Goal: Task Accomplishment & Management: Complete application form

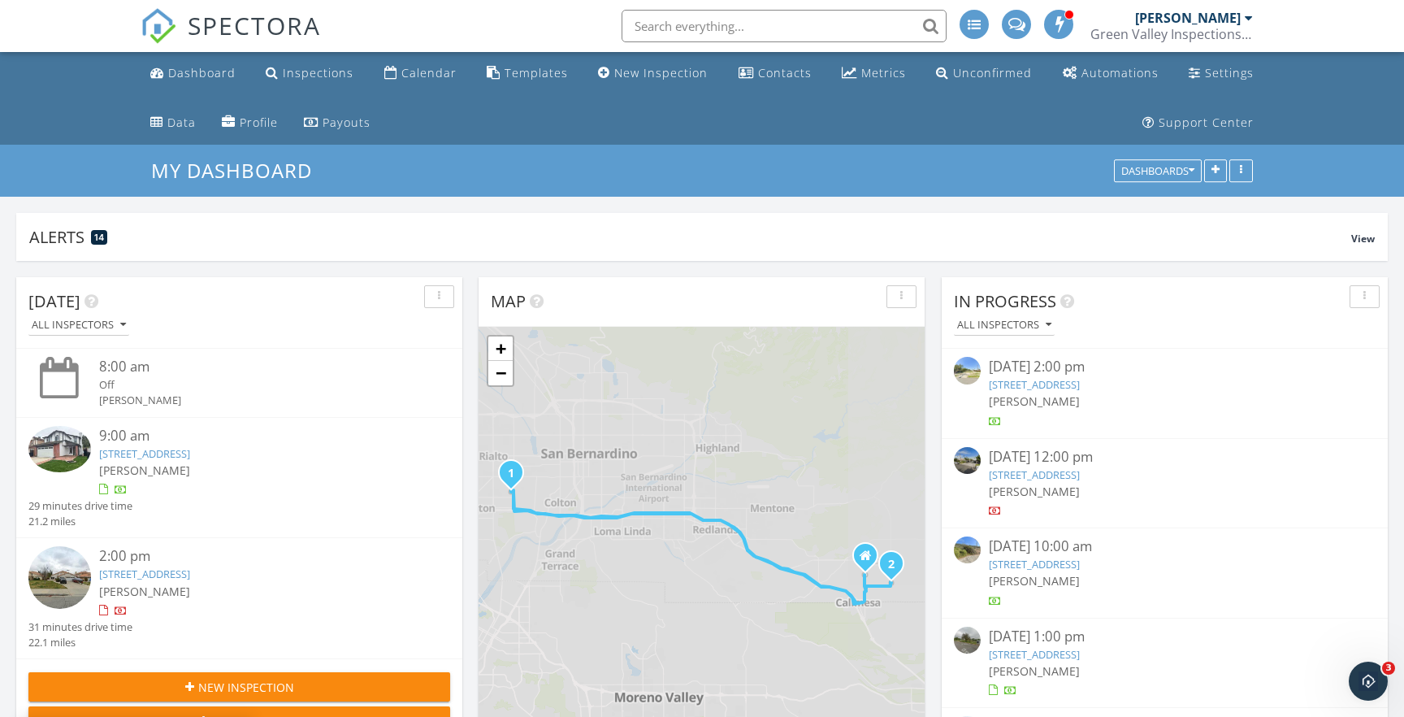
scroll to position [349, 1372]
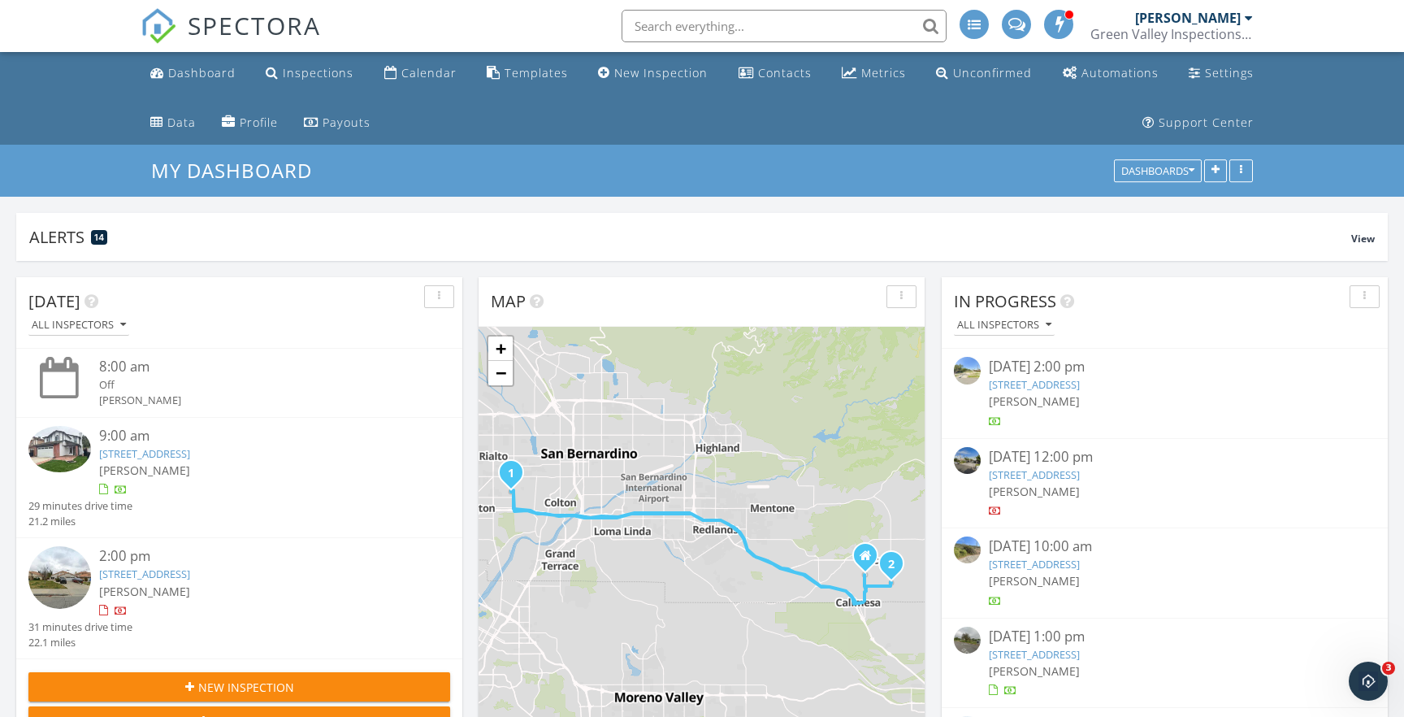
click at [190, 449] on link "[STREET_ADDRESS]" at bounding box center [144, 453] width 91 height 15
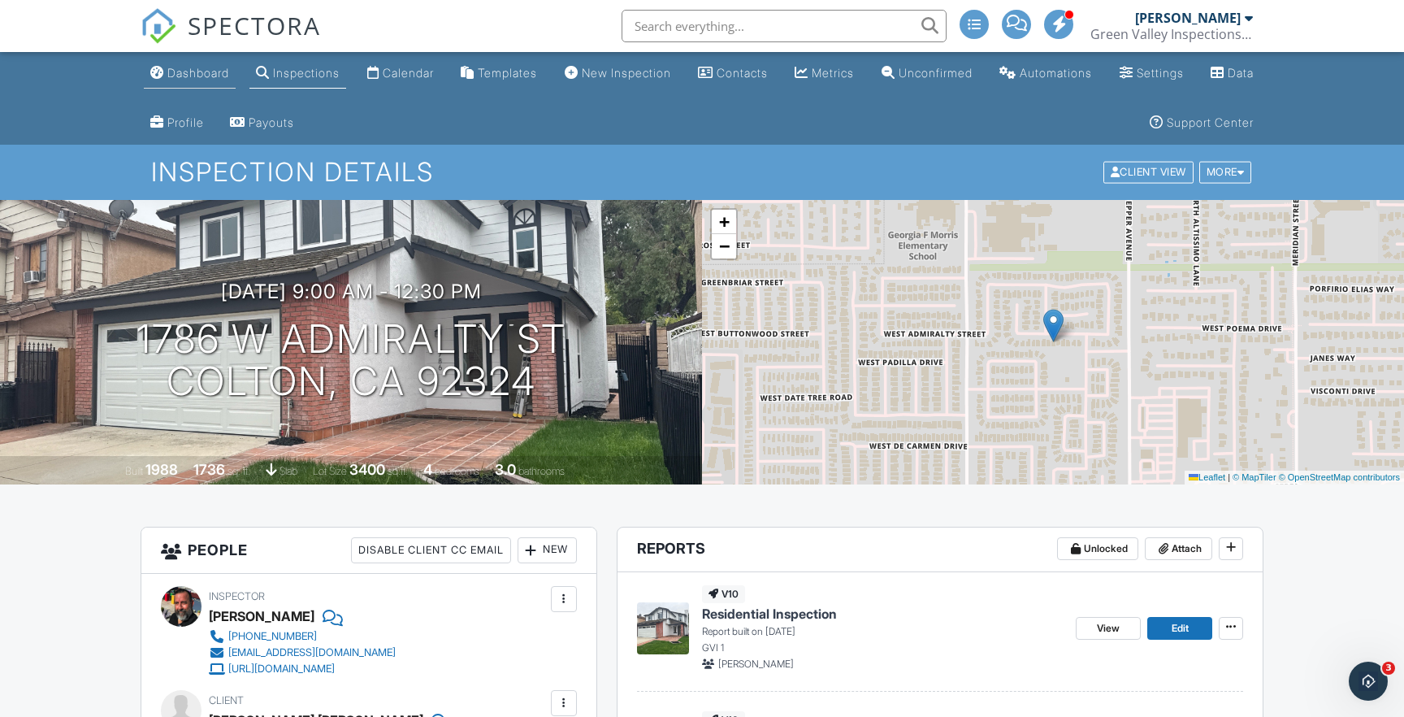
click at [204, 76] on div "Dashboard" at bounding box center [198, 73] width 62 height 14
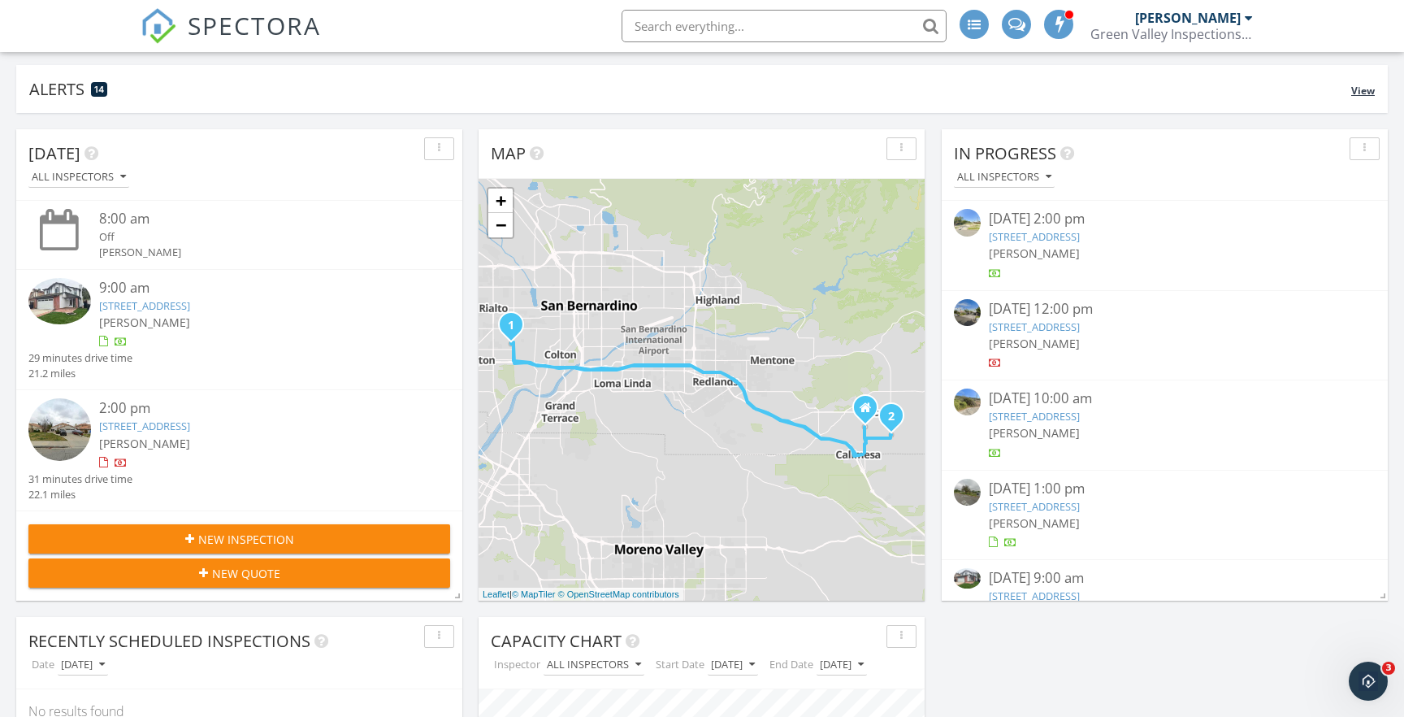
scroll to position [154, 0]
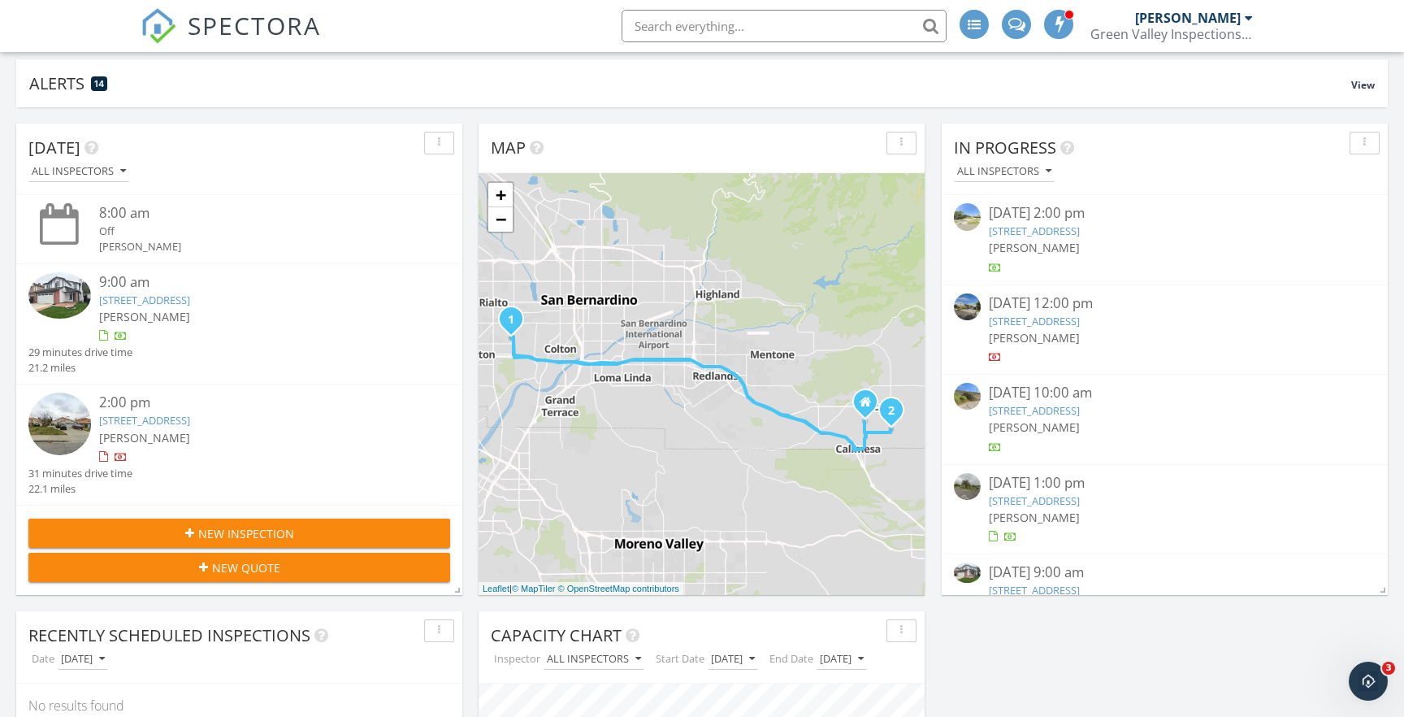
click at [190, 296] on link "[STREET_ADDRESS]" at bounding box center [144, 300] width 91 height 15
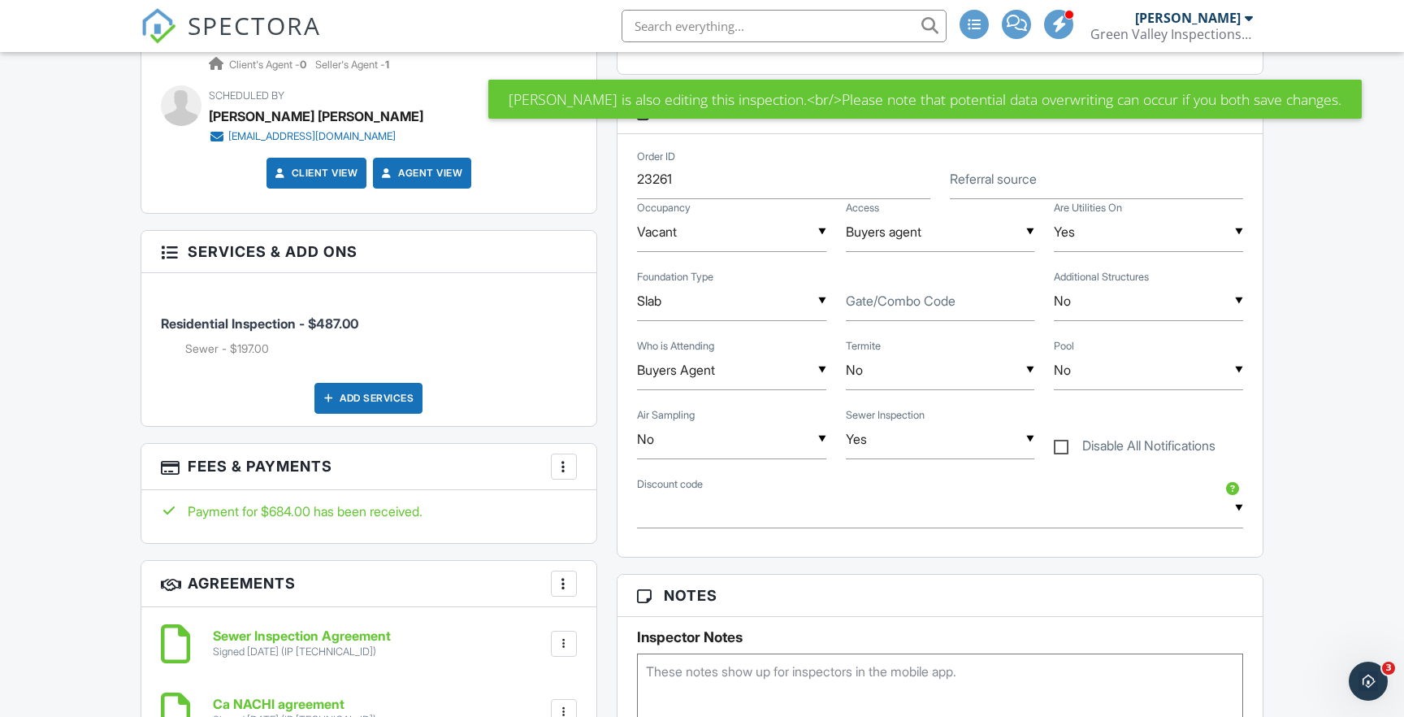
click at [336, 388] on div "Add Services" at bounding box center [368, 398] width 108 height 31
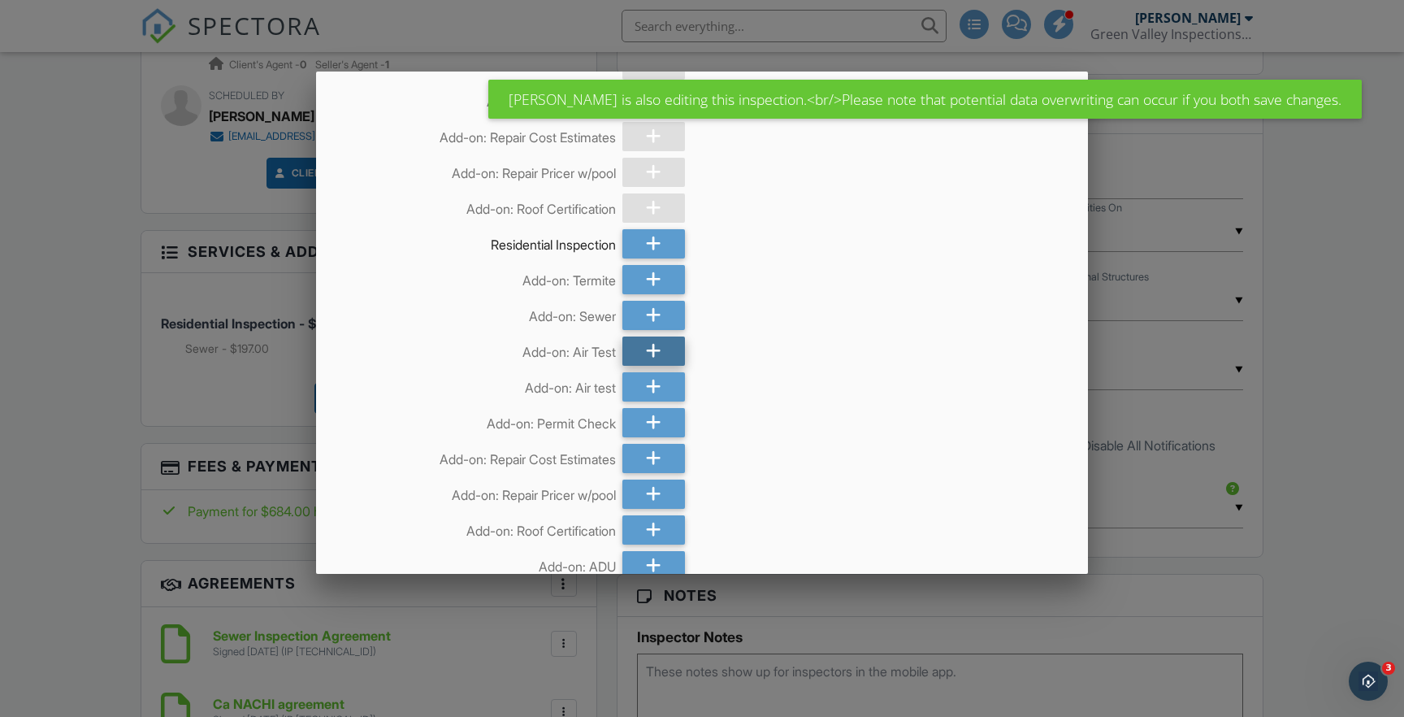
scroll to position [202, 0]
click at [646, 346] on icon at bounding box center [653, 349] width 15 height 29
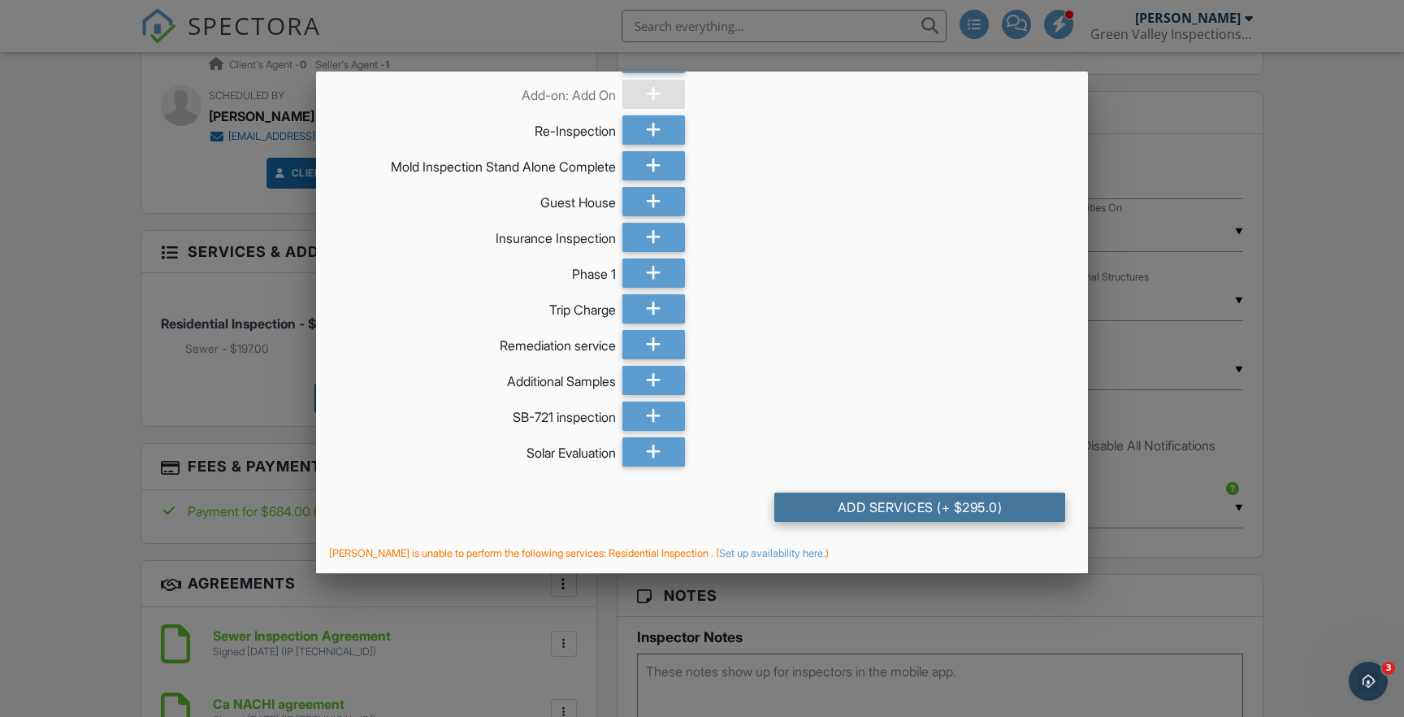
scroll to position [2102, 0]
click at [863, 508] on div "Add Services (+ $295.0)" at bounding box center [920, 506] width 292 height 29
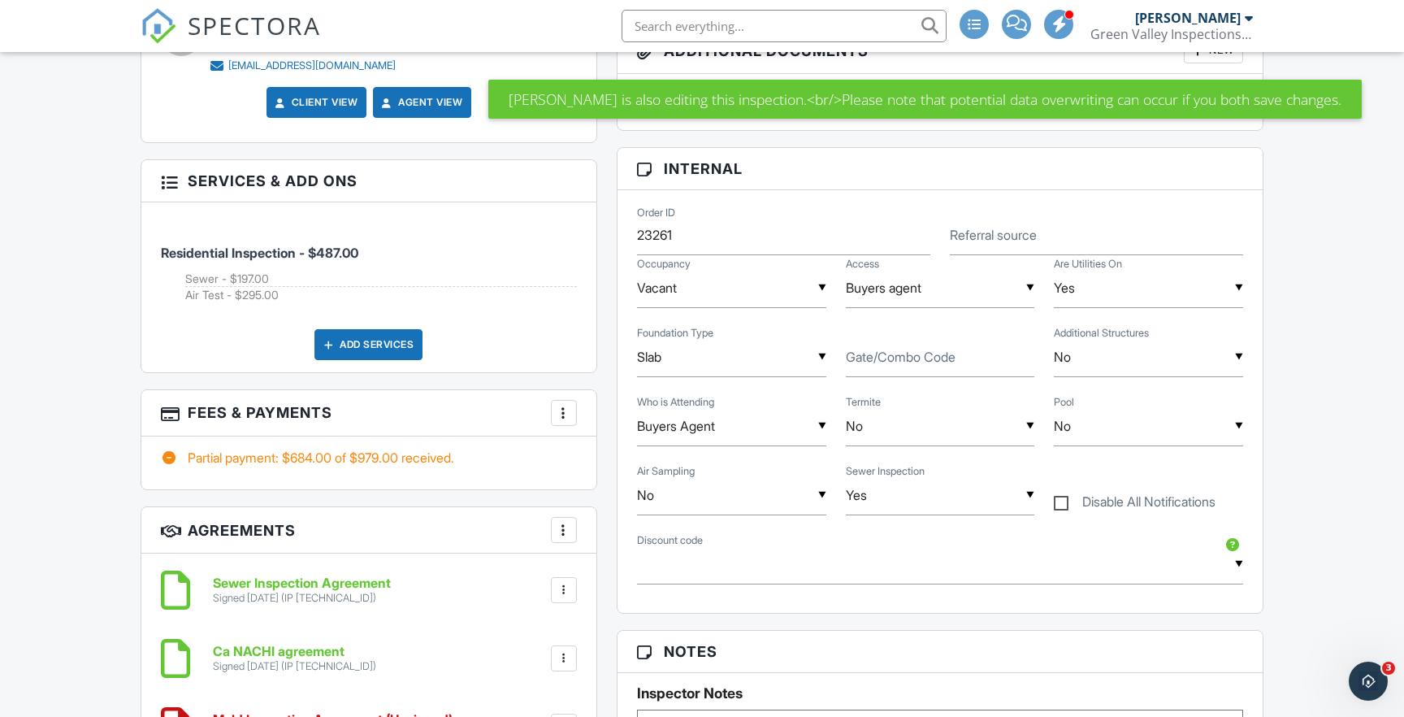
click at [563, 406] on div at bounding box center [564, 413] width 16 height 16
click at [598, 462] on li "Edit Fees & Payments" at bounding box center [646, 462] width 170 height 41
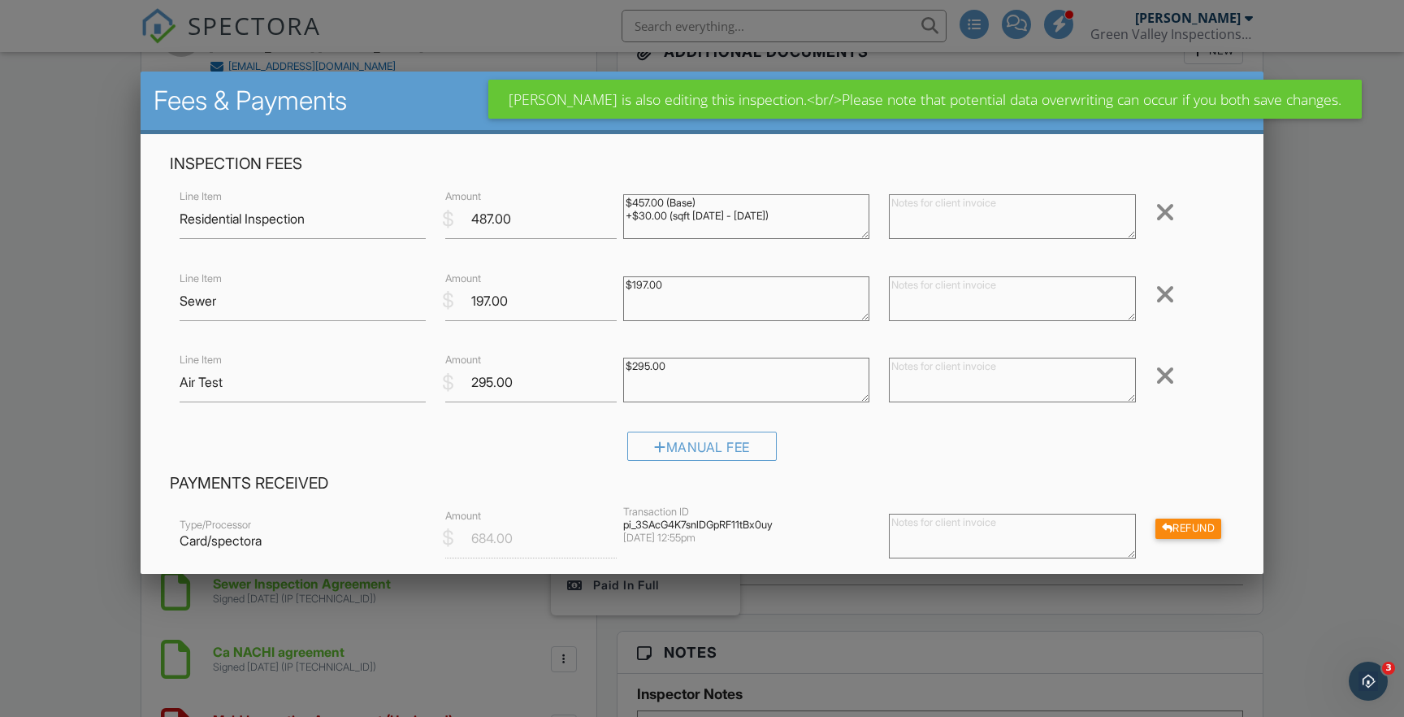
click at [1163, 297] on div at bounding box center [1166, 294] width 20 height 26
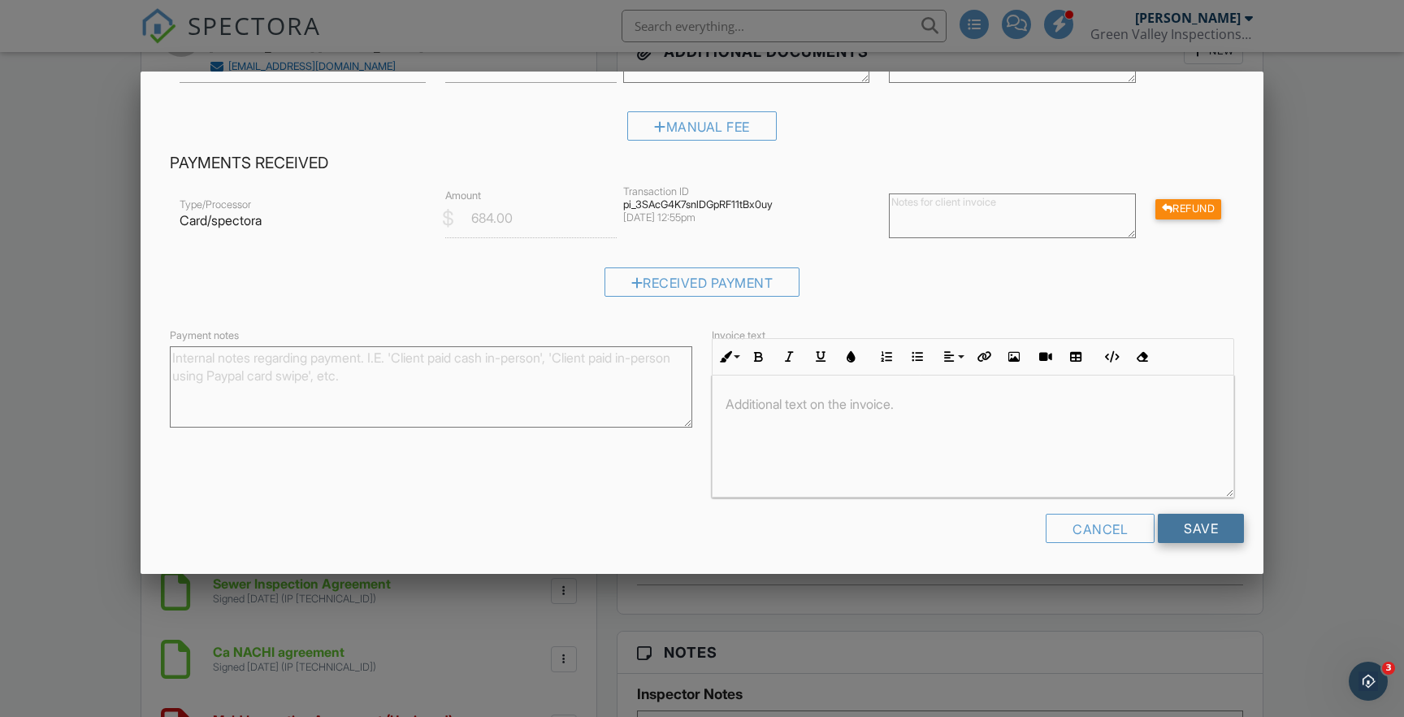
scroll to position [237, 0]
click at [1197, 521] on input "Save" at bounding box center [1201, 528] width 86 height 29
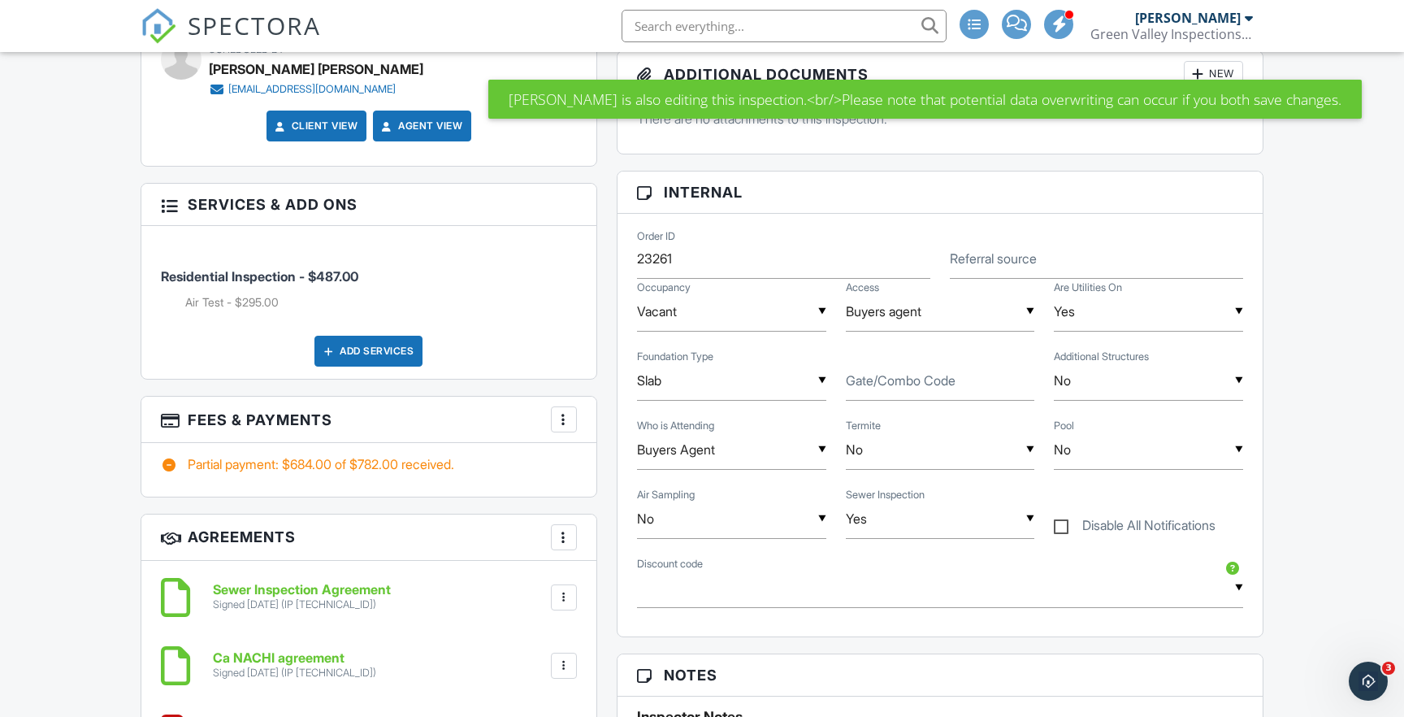
click at [563, 418] on div at bounding box center [564, 419] width 16 height 16
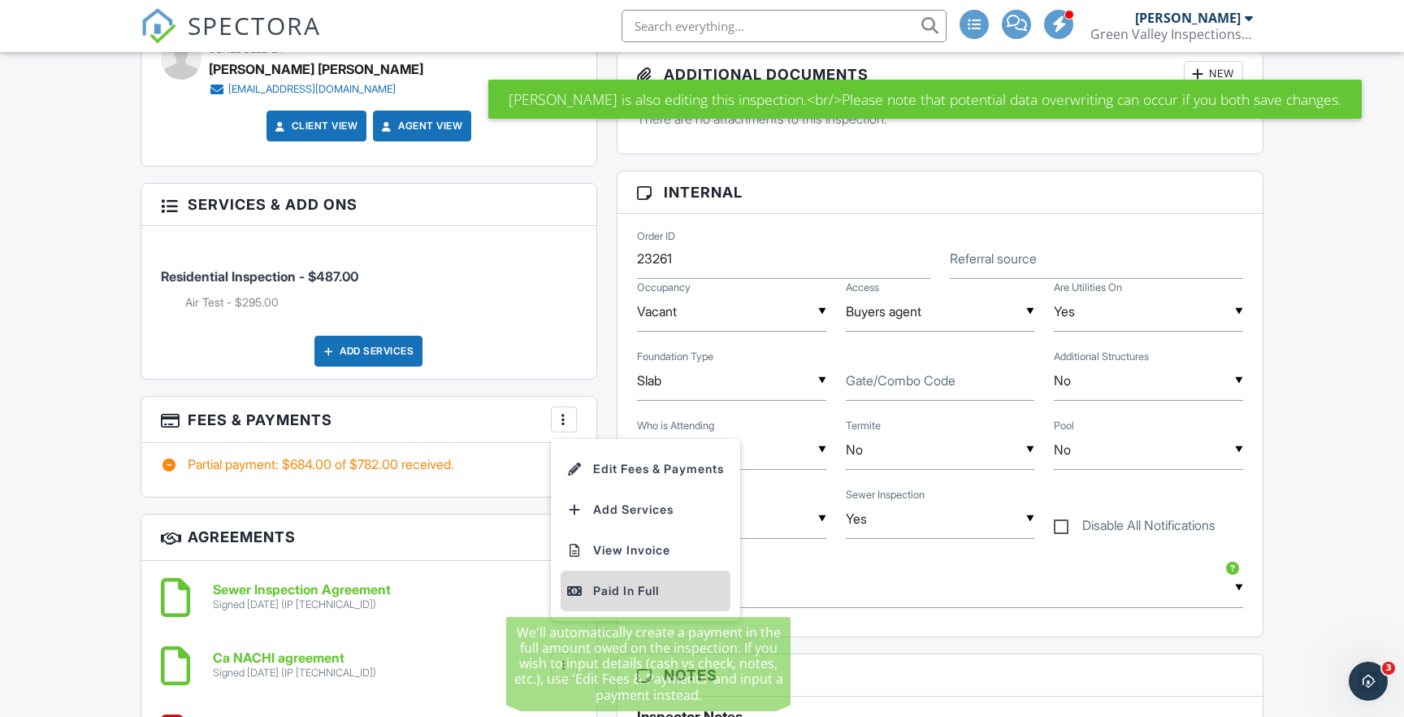
click at [612, 590] on div "Paid In Full" at bounding box center [645, 591] width 157 height 20
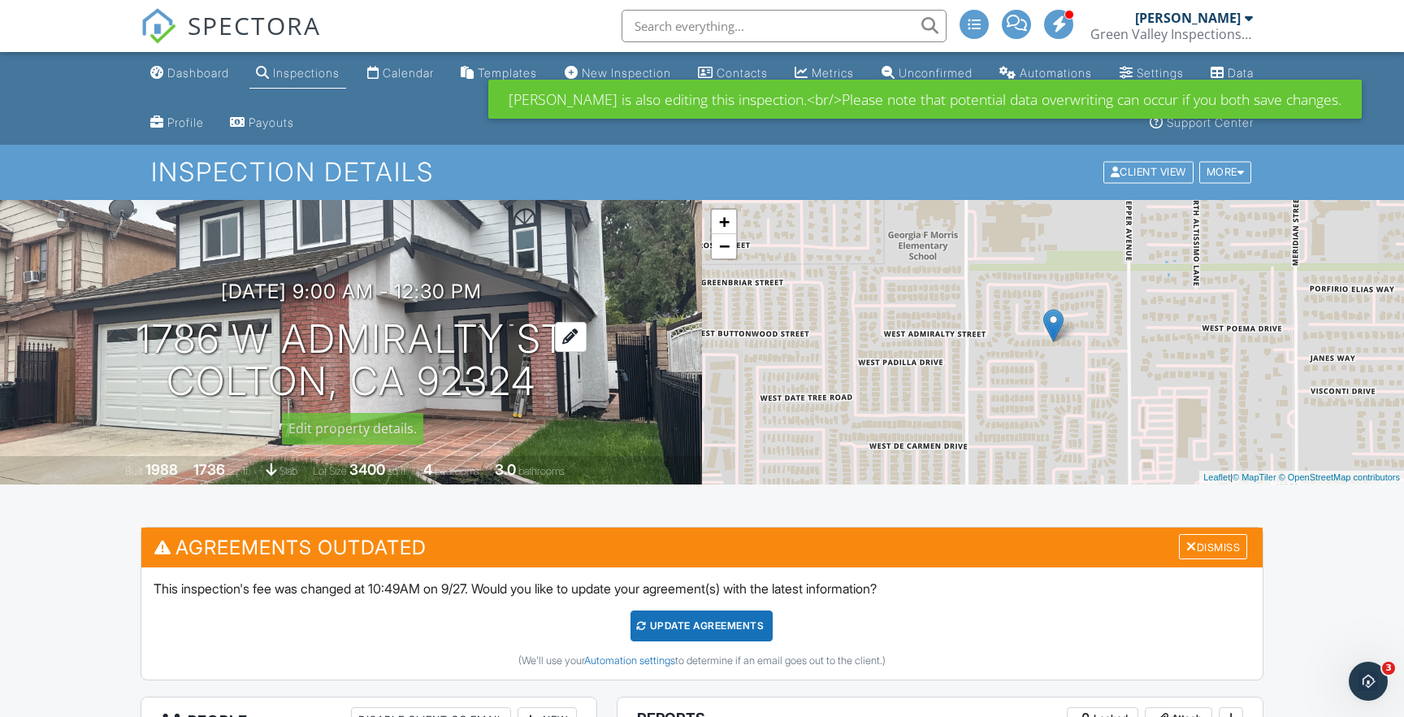
click at [287, 329] on h1 "1786 W Admiralty St [GEOGRAPHIC_DATA], CA 92324" at bounding box center [352, 361] width 430 height 86
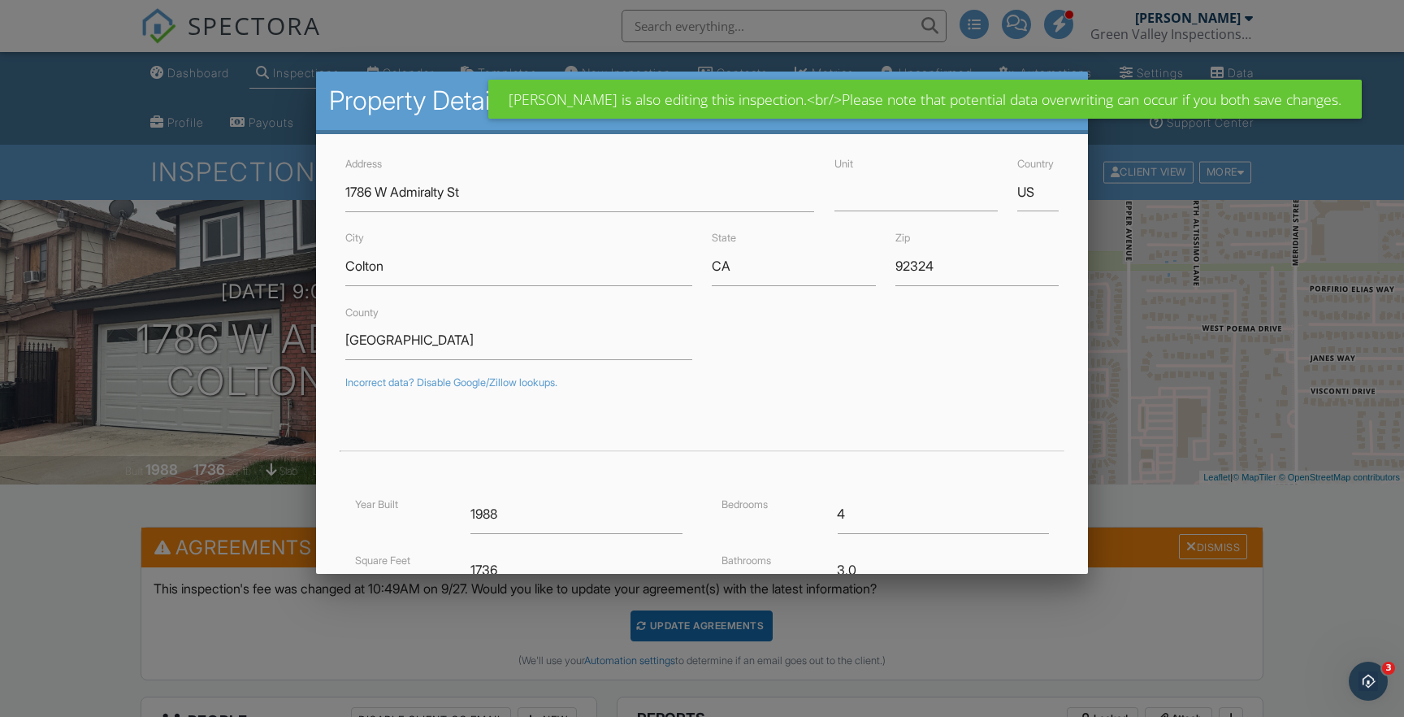
click at [276, 327] on div at bounding box center [702, 367] width 1404 height 896
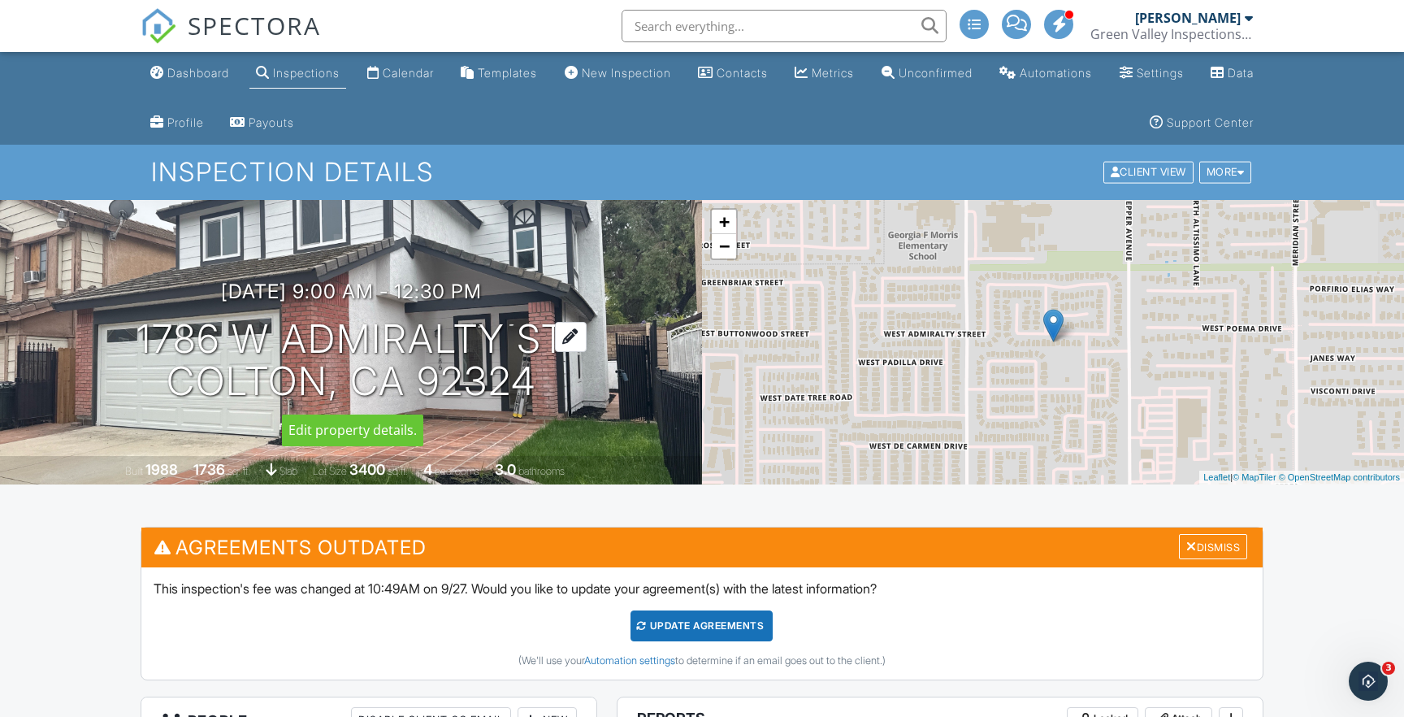
click at [305, 332] on h1 "1786 W Admiralty St Colton, CA 92324" at bounding box center [352, 361] width 430 height 86
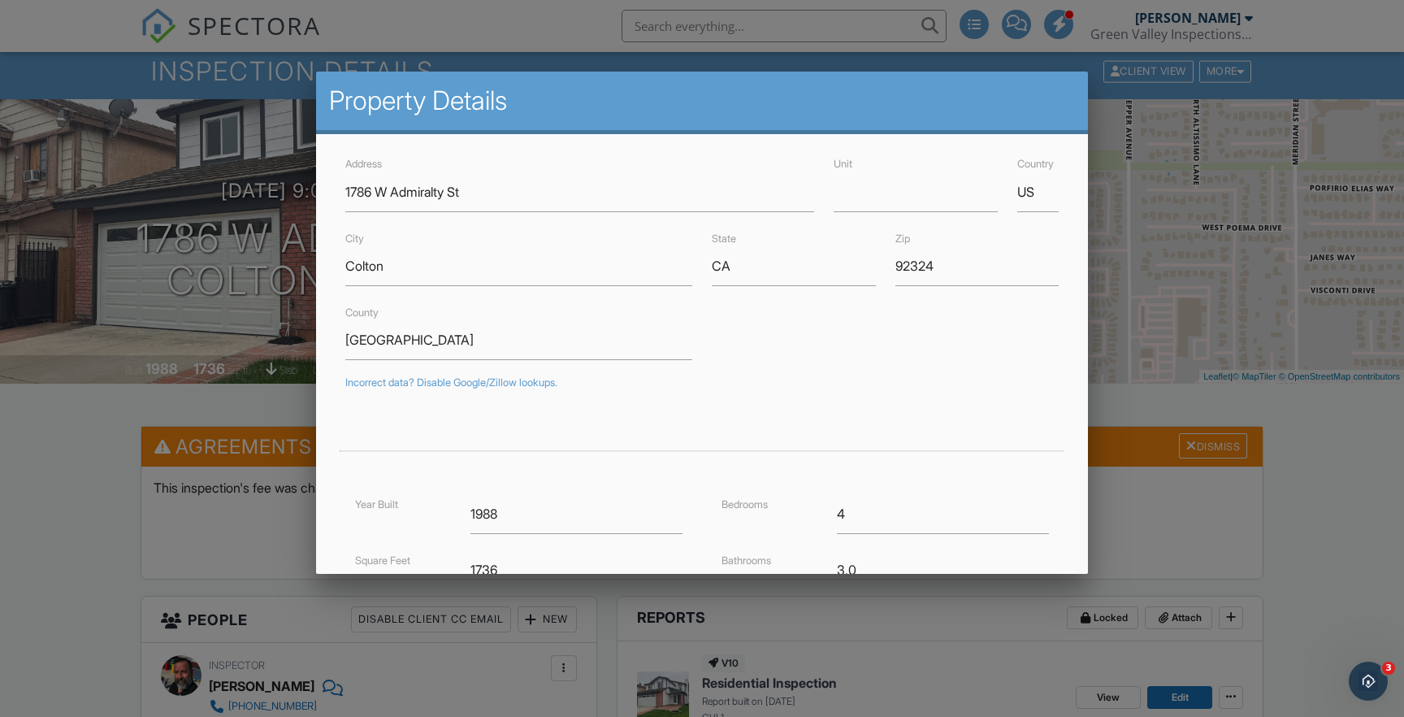
click at [73, 345] on div at bounding box center [702, 367] width 1404 height 896
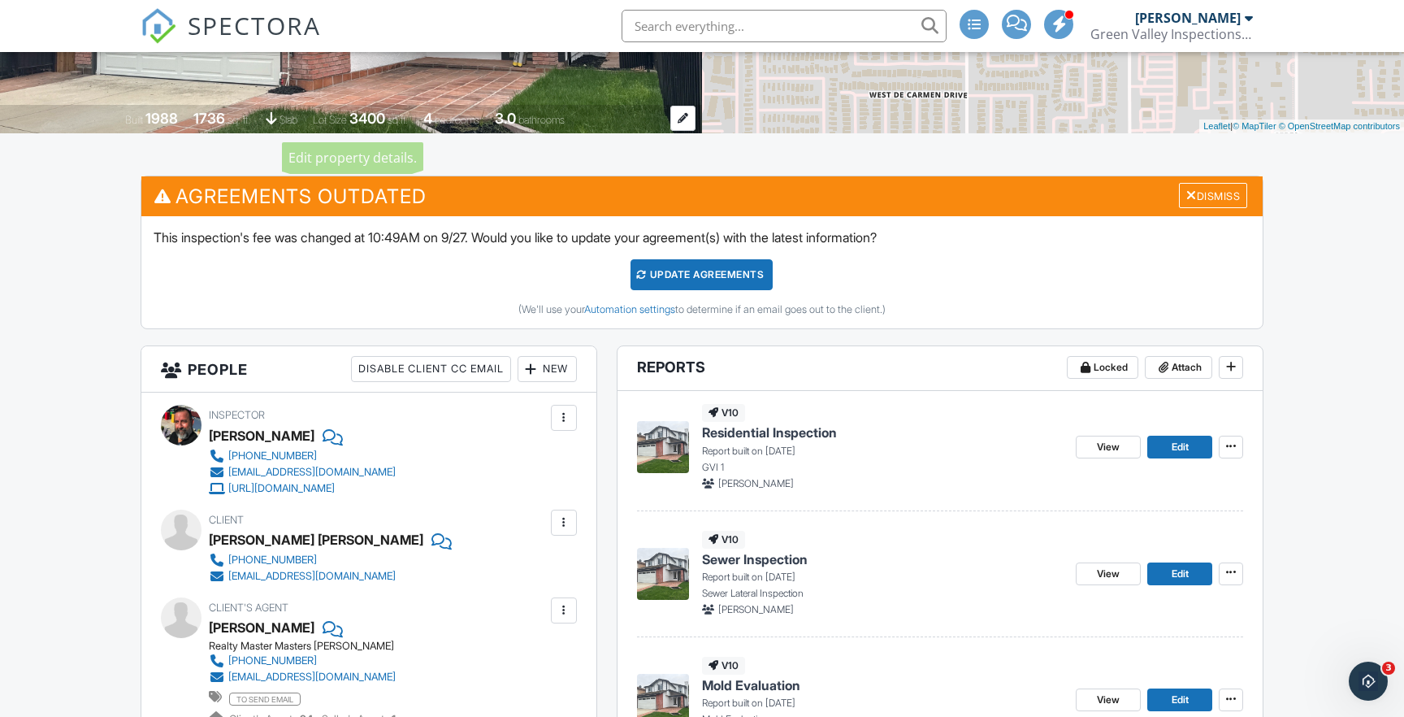
scroll to position [445, 0]
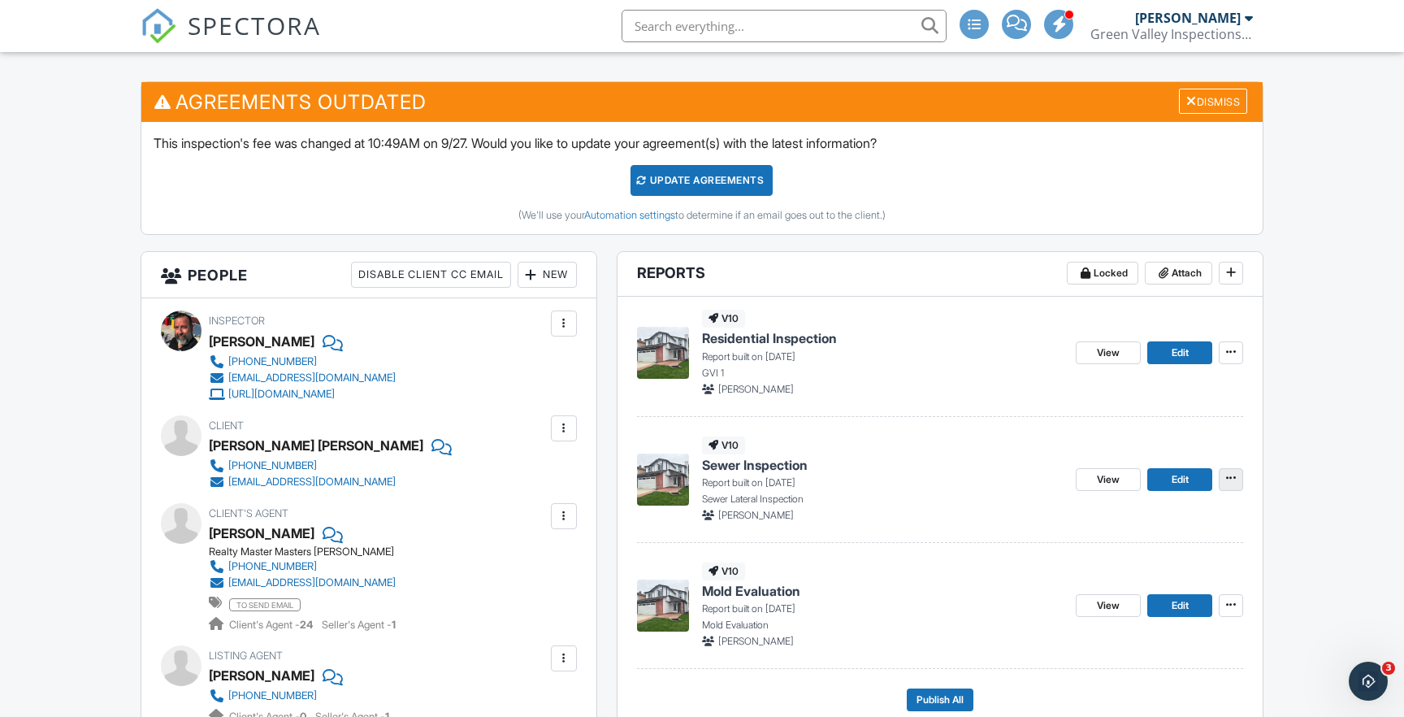
click at [1235, 484] on span at bounding box center [1231, 478] width 16 height 16
click at [1139, 634] on span "Delete Report" at bounding box center [1135, 635] width 72 height 17
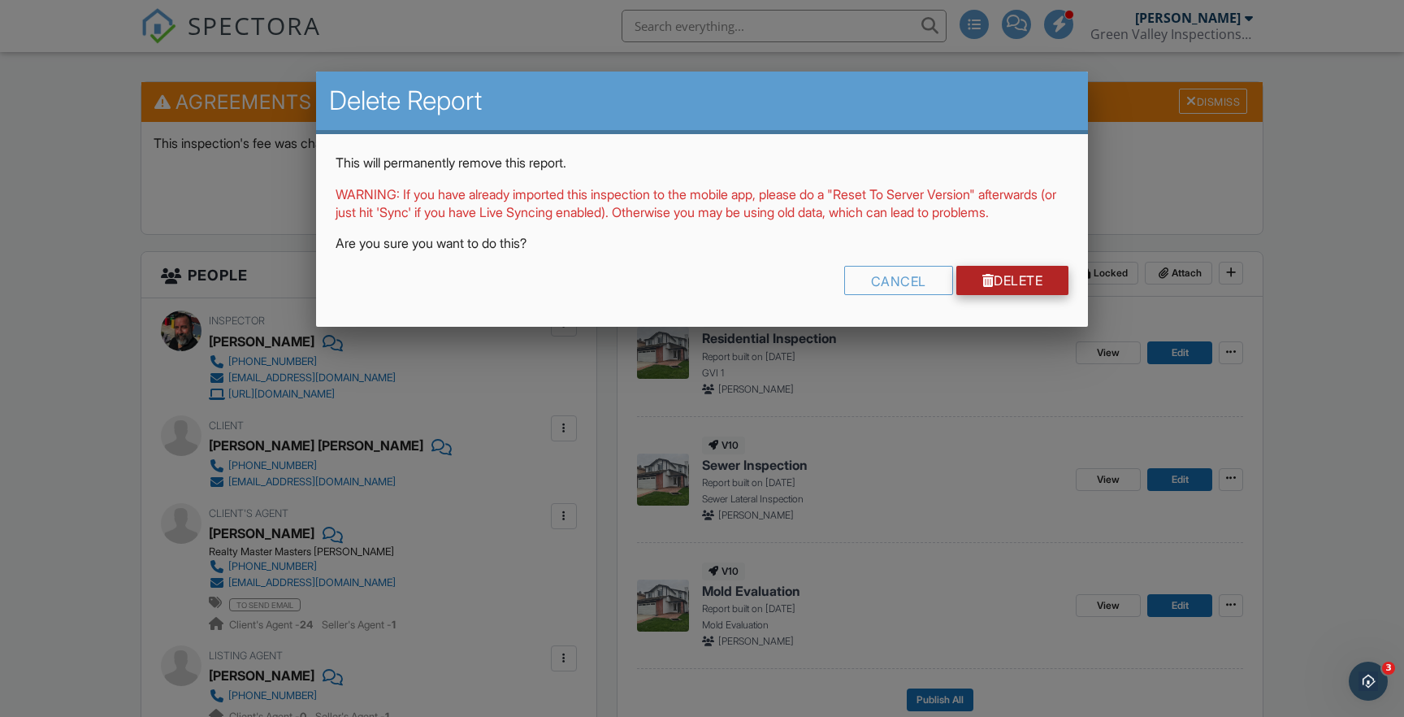
click at [1022, 295] on link "Delete" at bounding box center [1012, 280] width 113 height 29
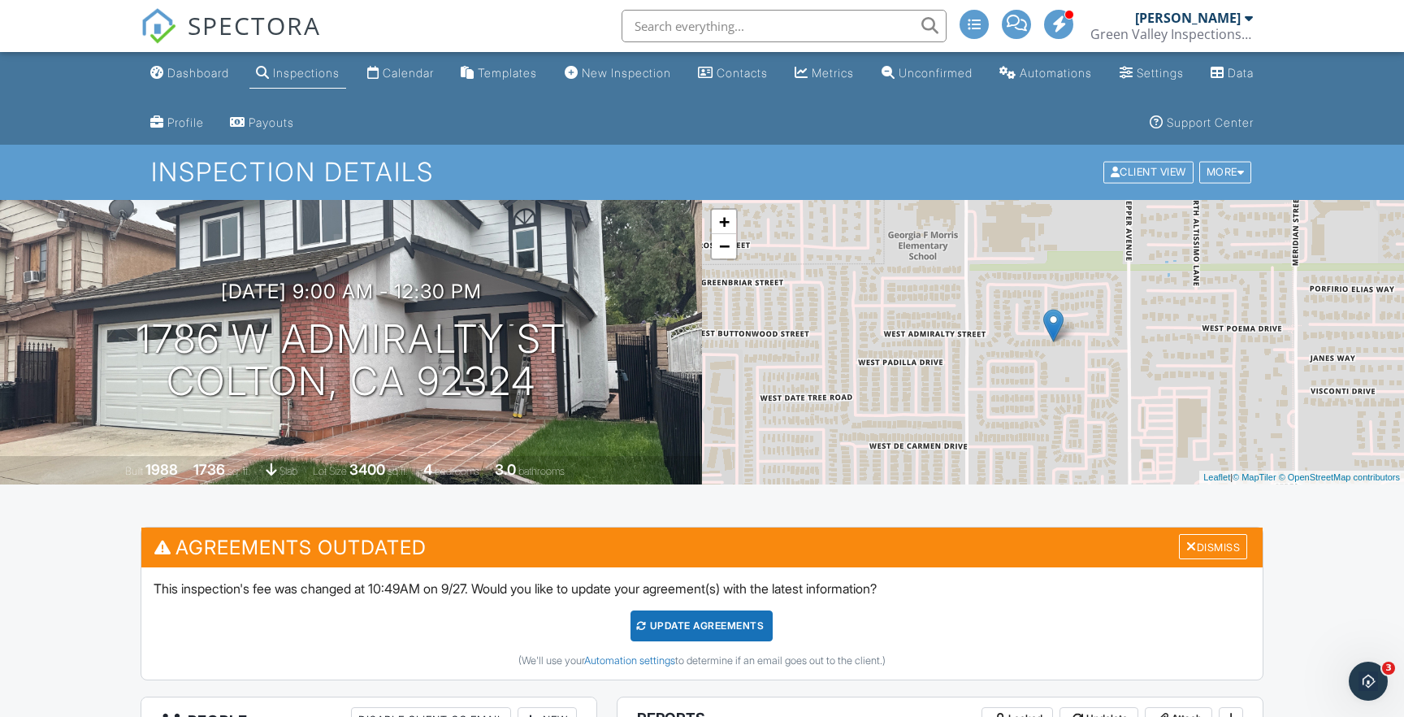
click at [232, 18] on span "SPECTORA" at bounding box center [254, 25] width 133 height 34
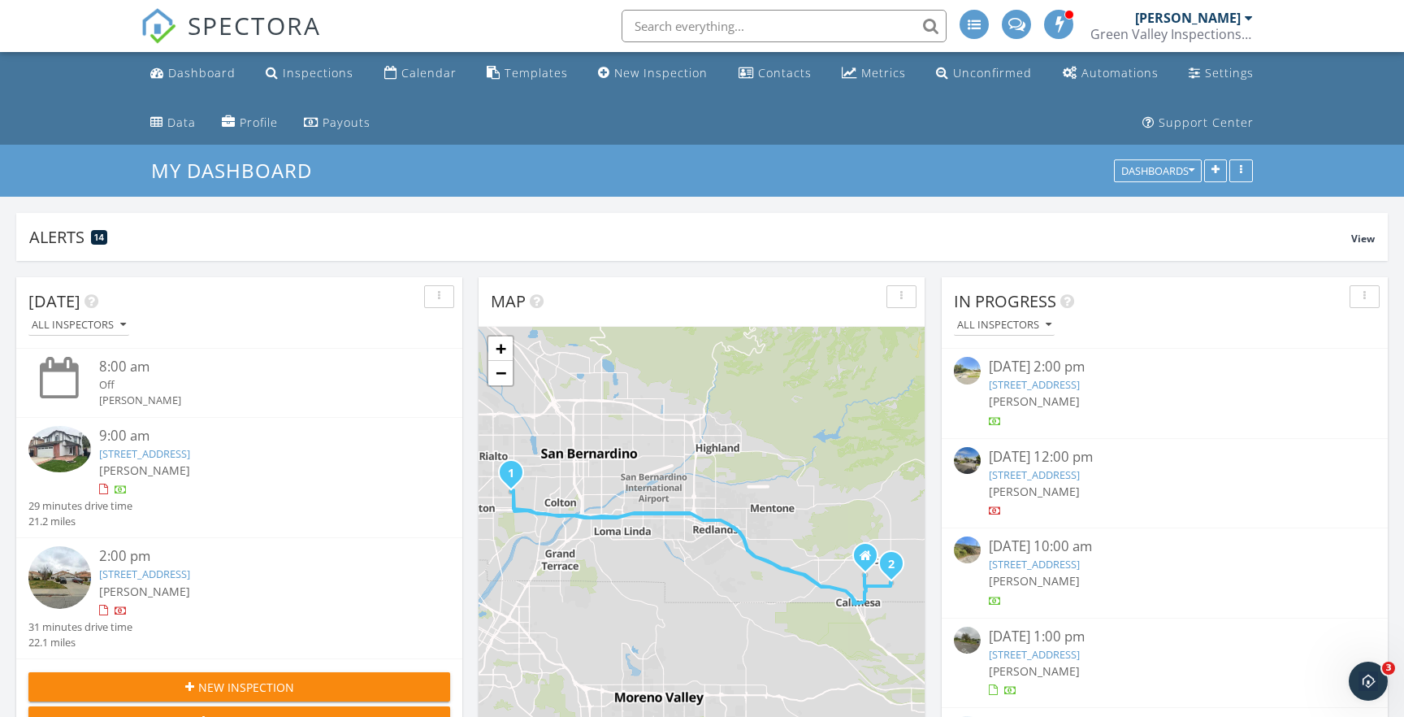
click at [190, 447] on link "[STREET_ADDRESS]" at bounding box center [144, 453] width 91 height 15
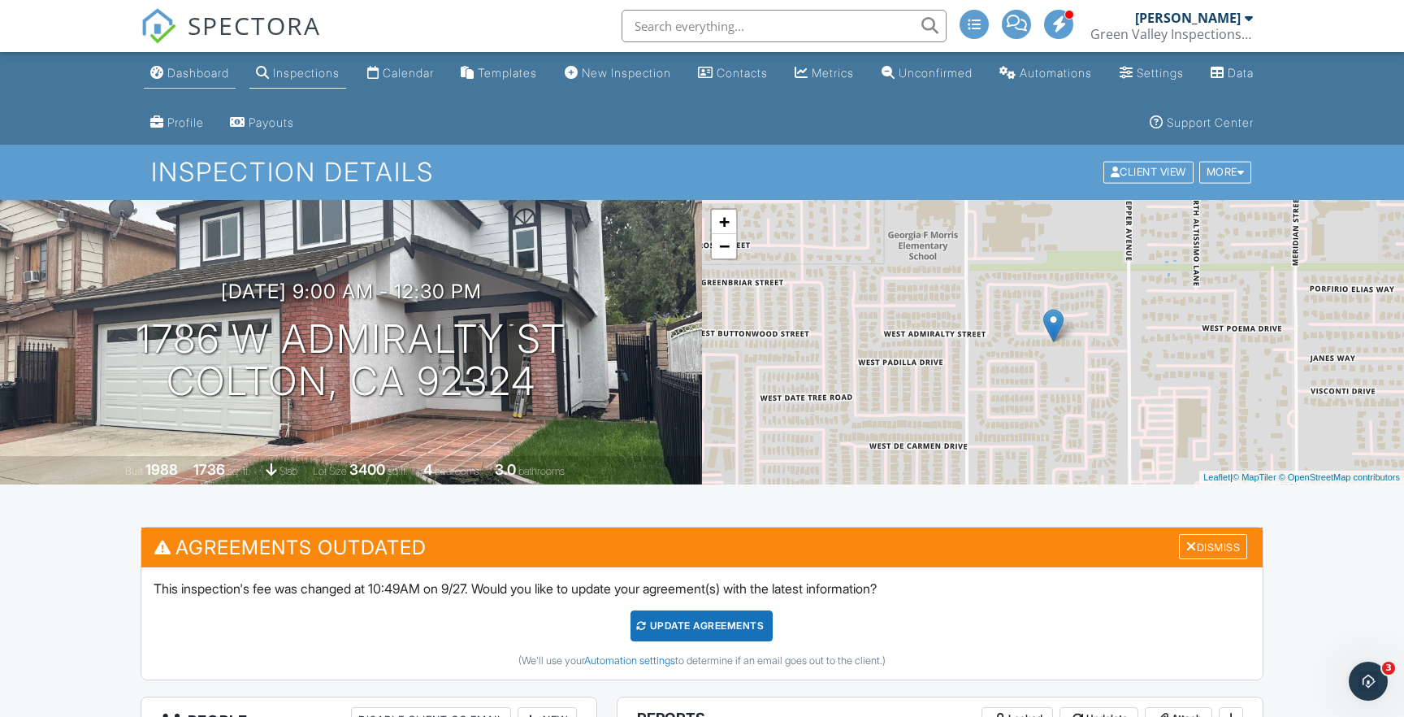
click at [166, 76] on link "Dashboard" at bounding box center [190, 74] width 92 height 30
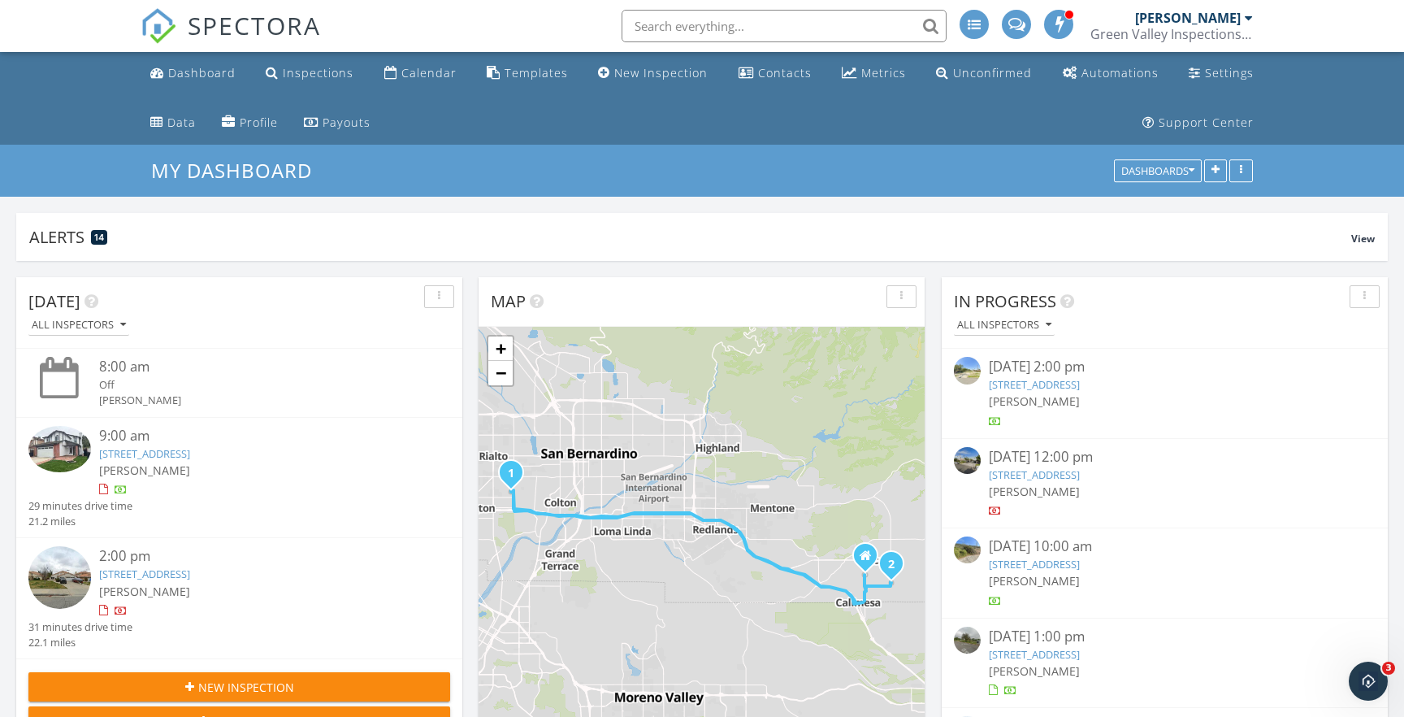
scroll to position [349, 1372]
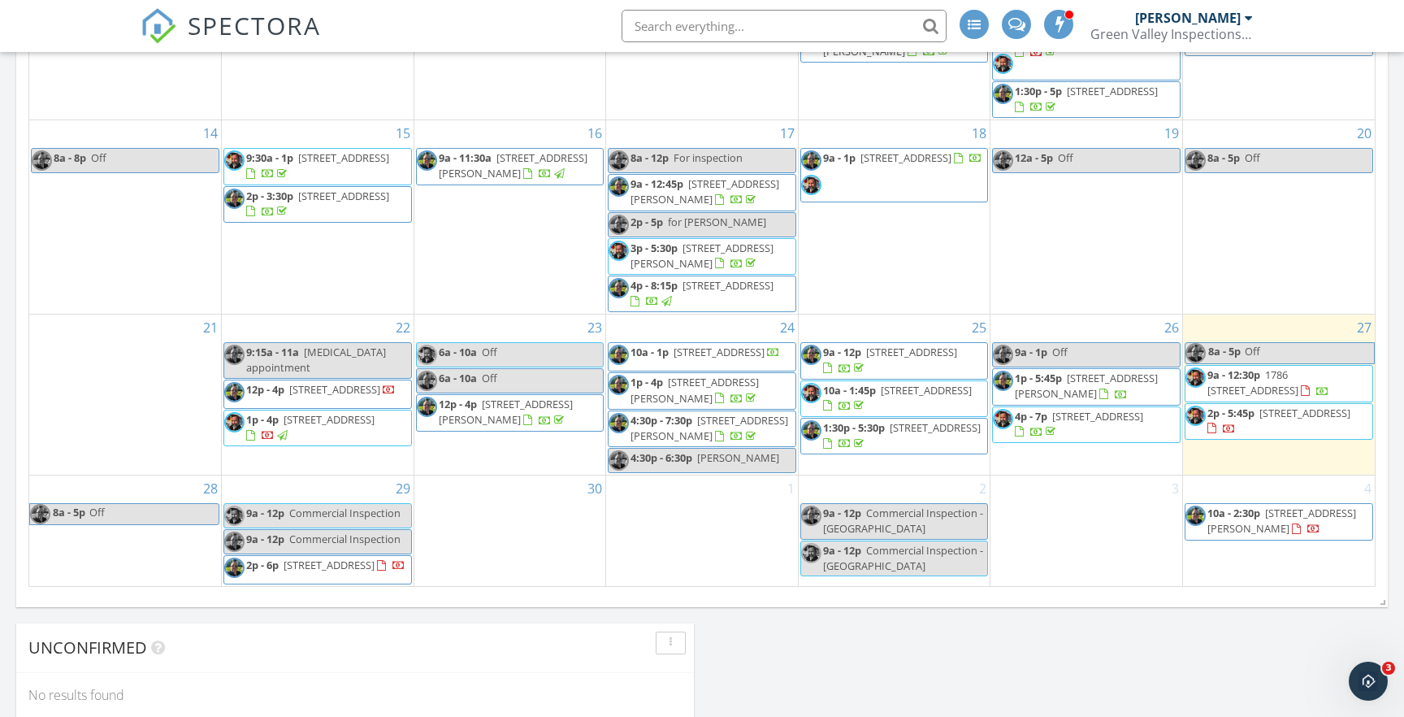
scroll to position [158, 0]
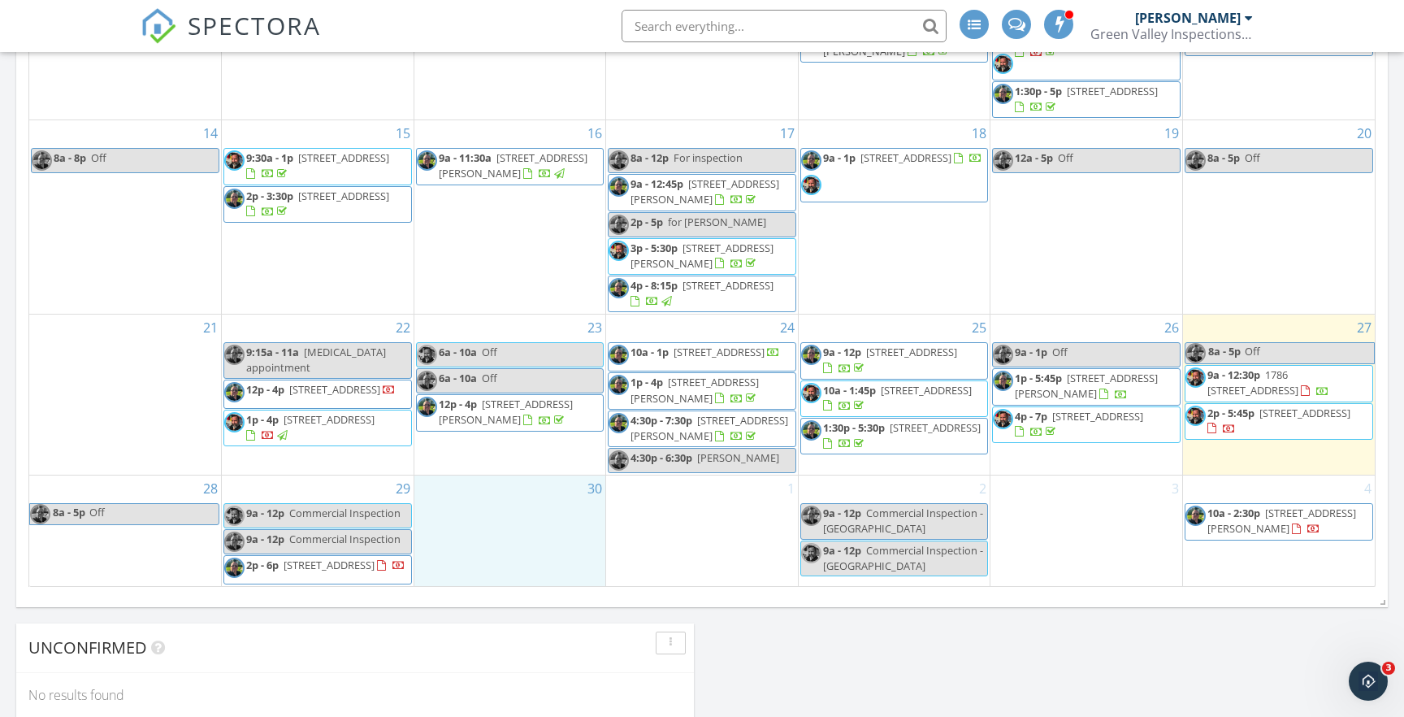
click at [466, 511] on div "30" at bounding box center [510, 530] width 192 height 111
click at [503, 443] on link "Inspection" at bounding box center [508, 444] width 84 height 26
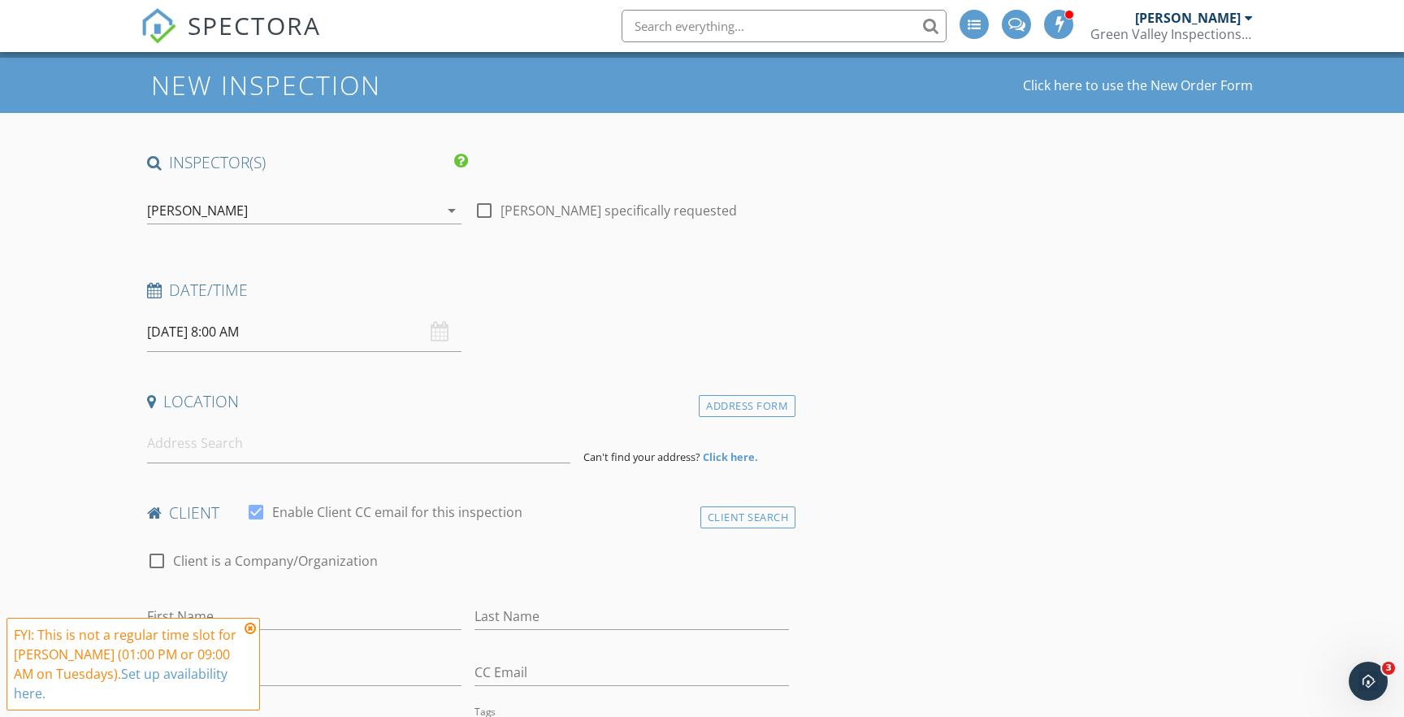
scroll to position [91, 0]
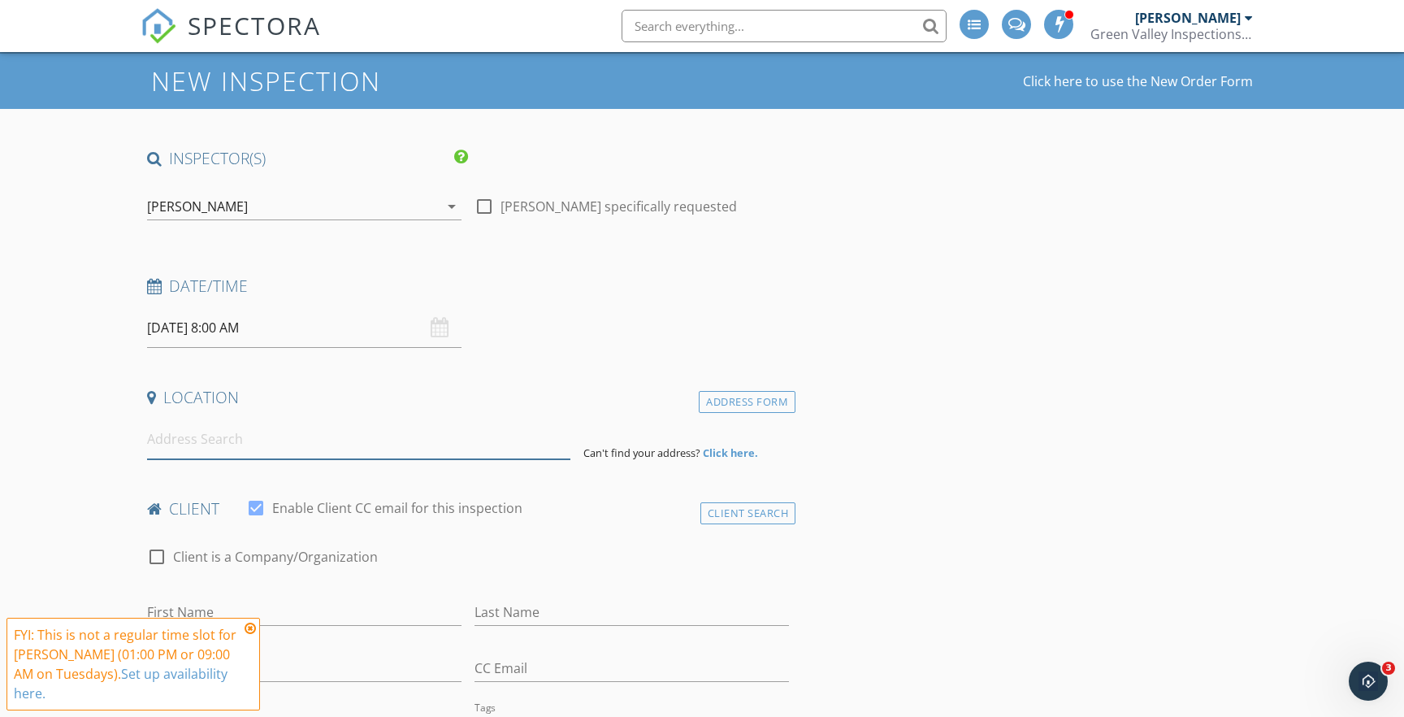
click at [329, 441] on input at bounding box center [359, 439] width 424 height 40
click at [332, 442] on input at bounding box center [359, 439] width 424 height 40
paste input "14944 Halona St, Victorville, CA 92394"
type input "14944 Halona St, Victorville, CA 92394, USA"
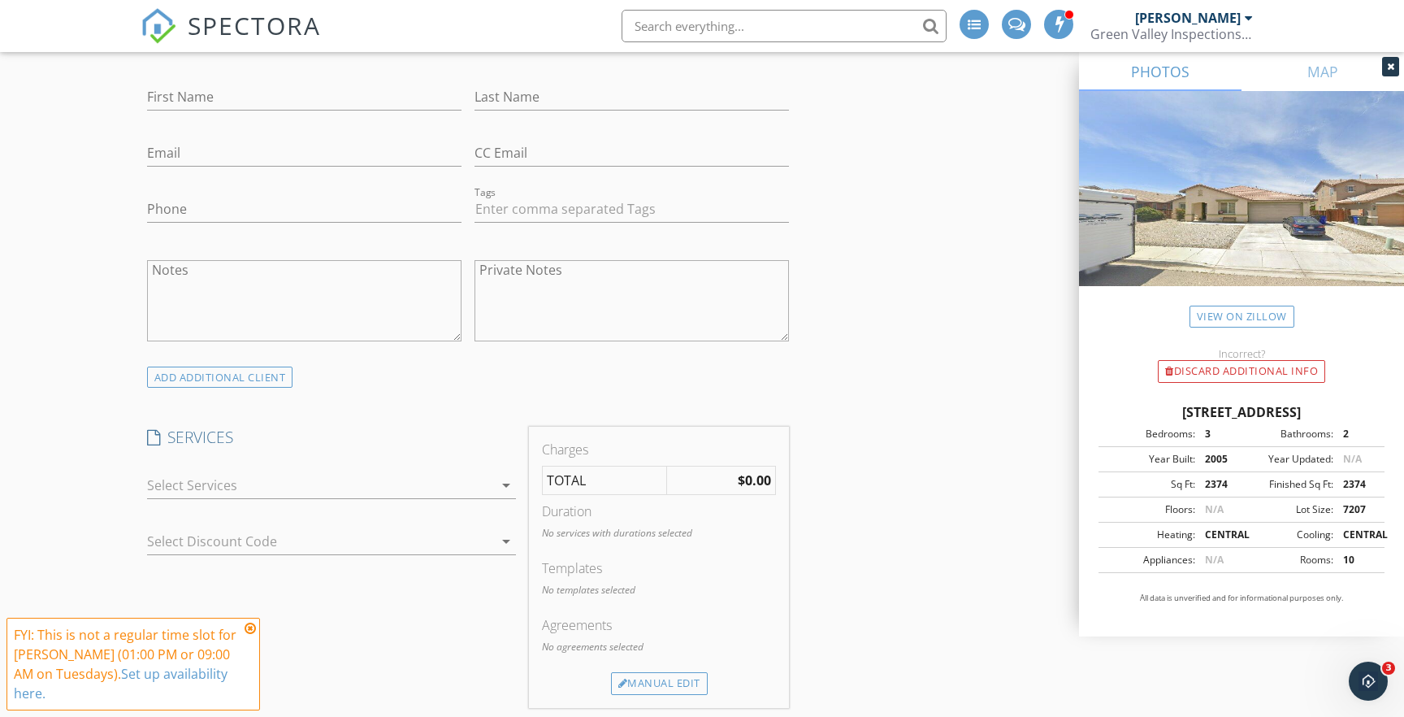
scroll to position [939, 1]
click at [268, 475] on div at bounding box center [320, 485] width 346 height 26
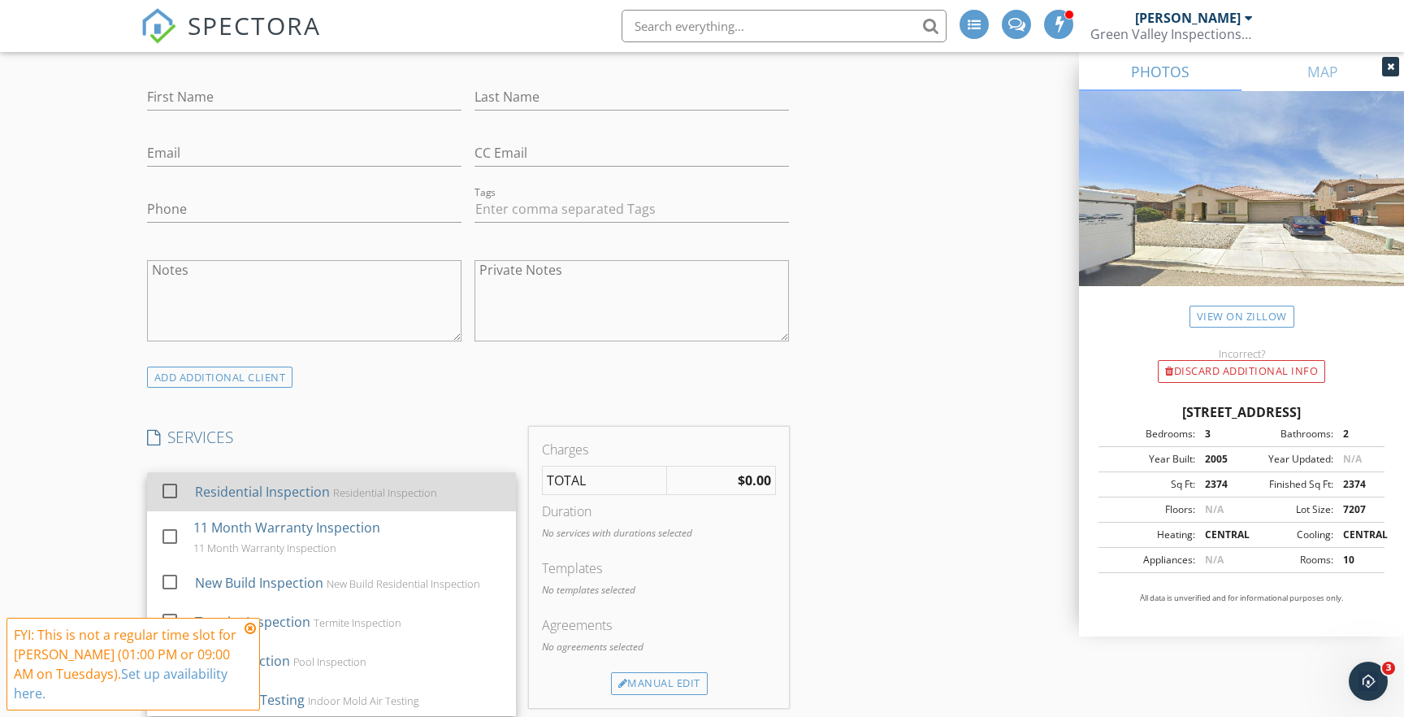
click at [265, 490] on div "Residential Inspection" at bounding box center [262, 492] width 135 height 20
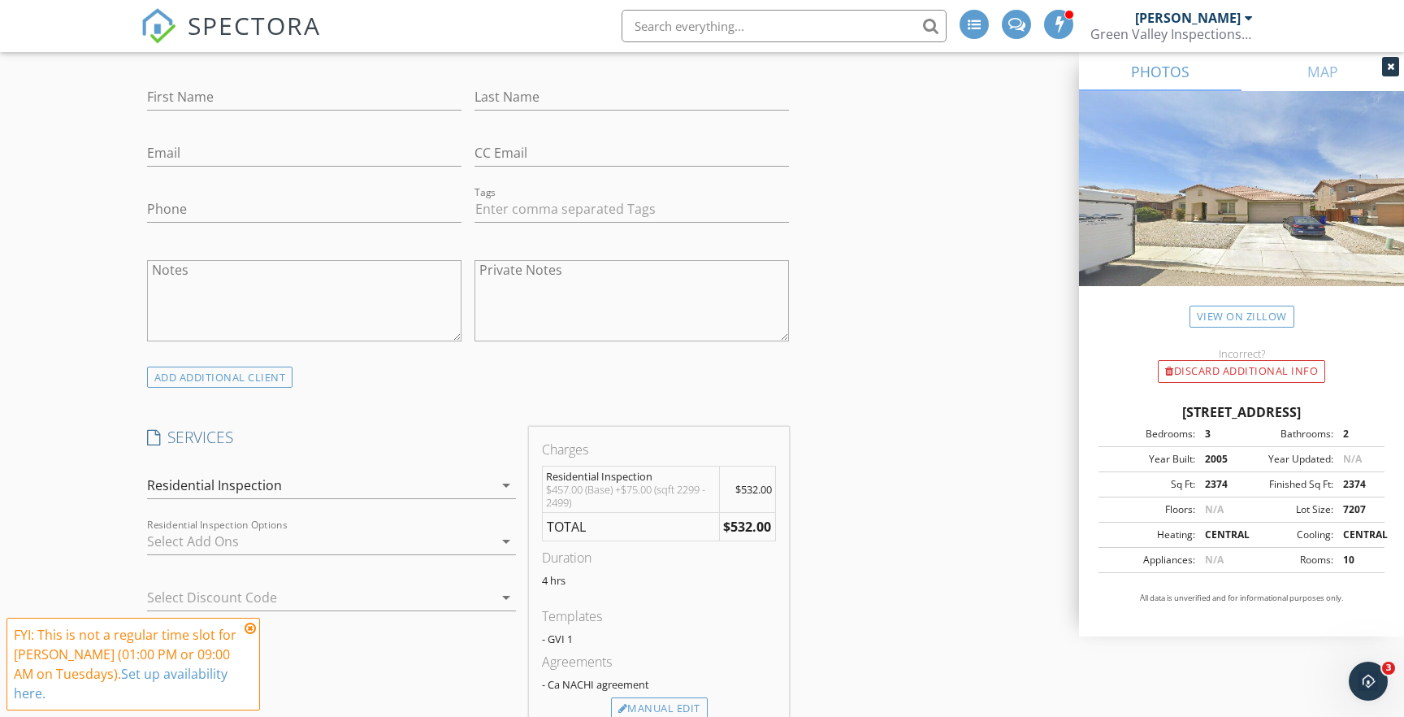
click at [262, 19] on span "SPECTORA" at bounding box center [254, 25] width 133 height 34
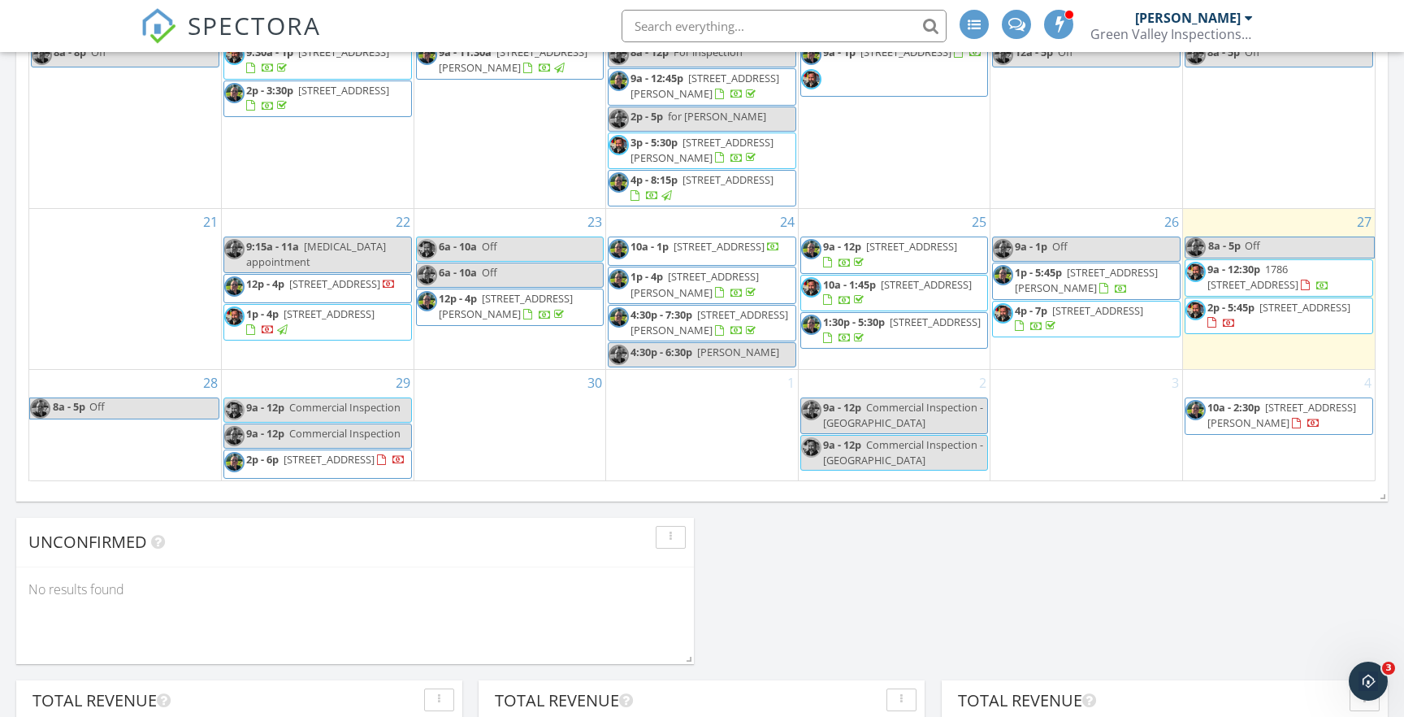
scroll to position [158, 0]
click at [770, 24] on input "text" at bounding box center [784, 26] width 325 height 33
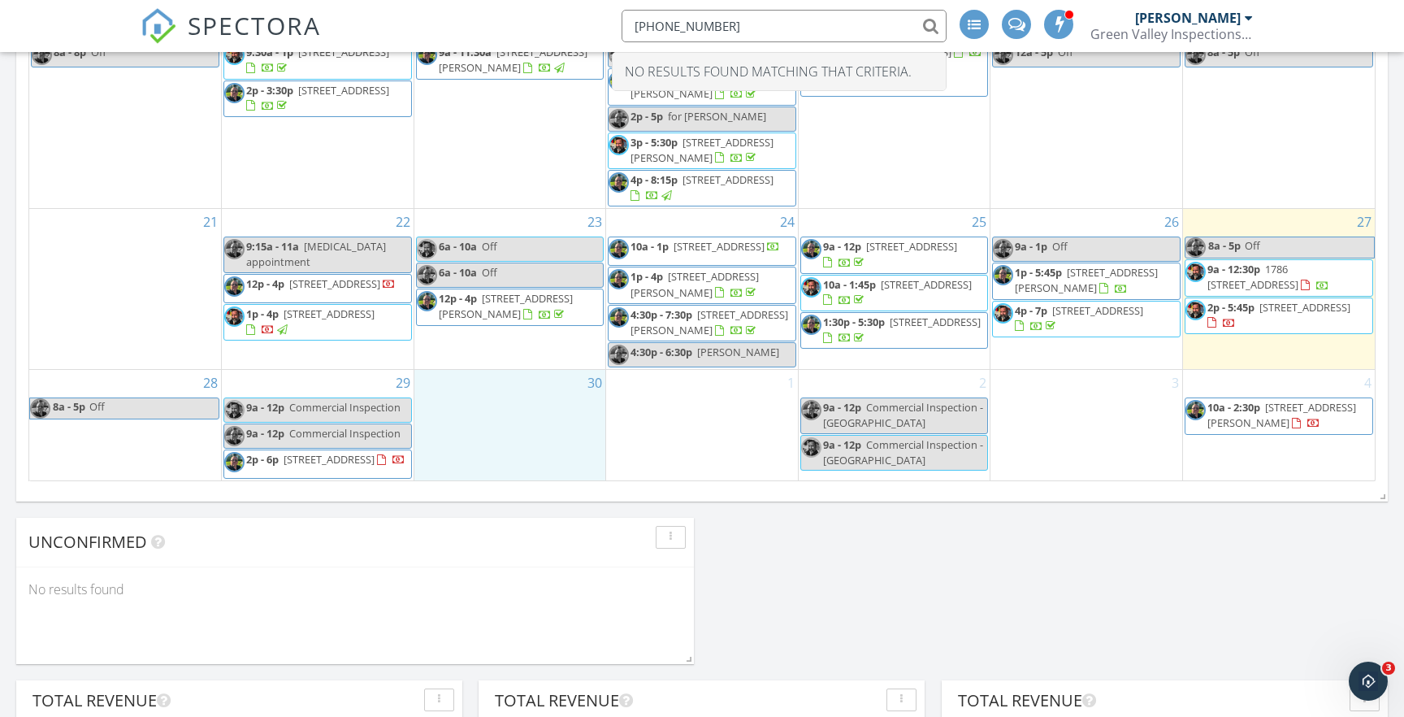
click at [493, 396] on div "30" at bounding box center [510, 425] width 192 height 111
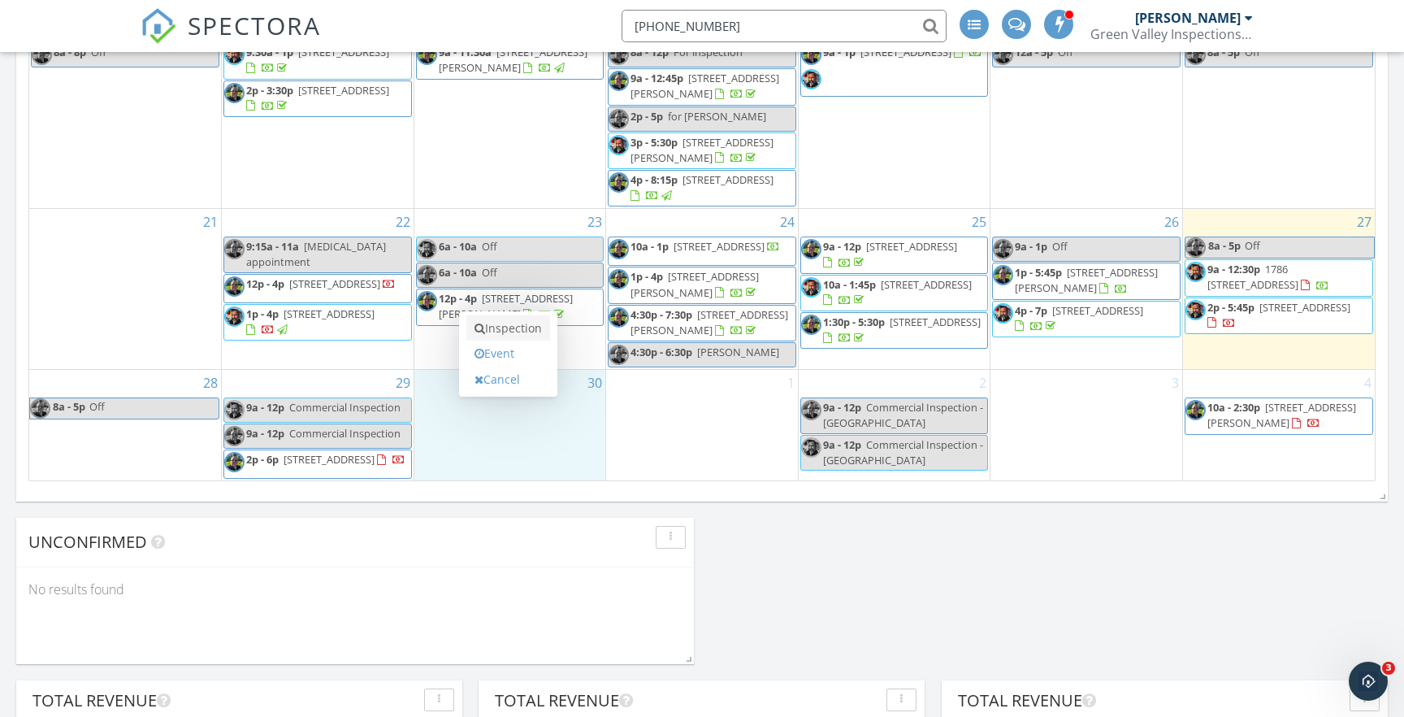
type input "[PHONE_NUMBER]"
click at [514, 333] on link "Inspection" at bounding box center [508, 328] width 84 height 26
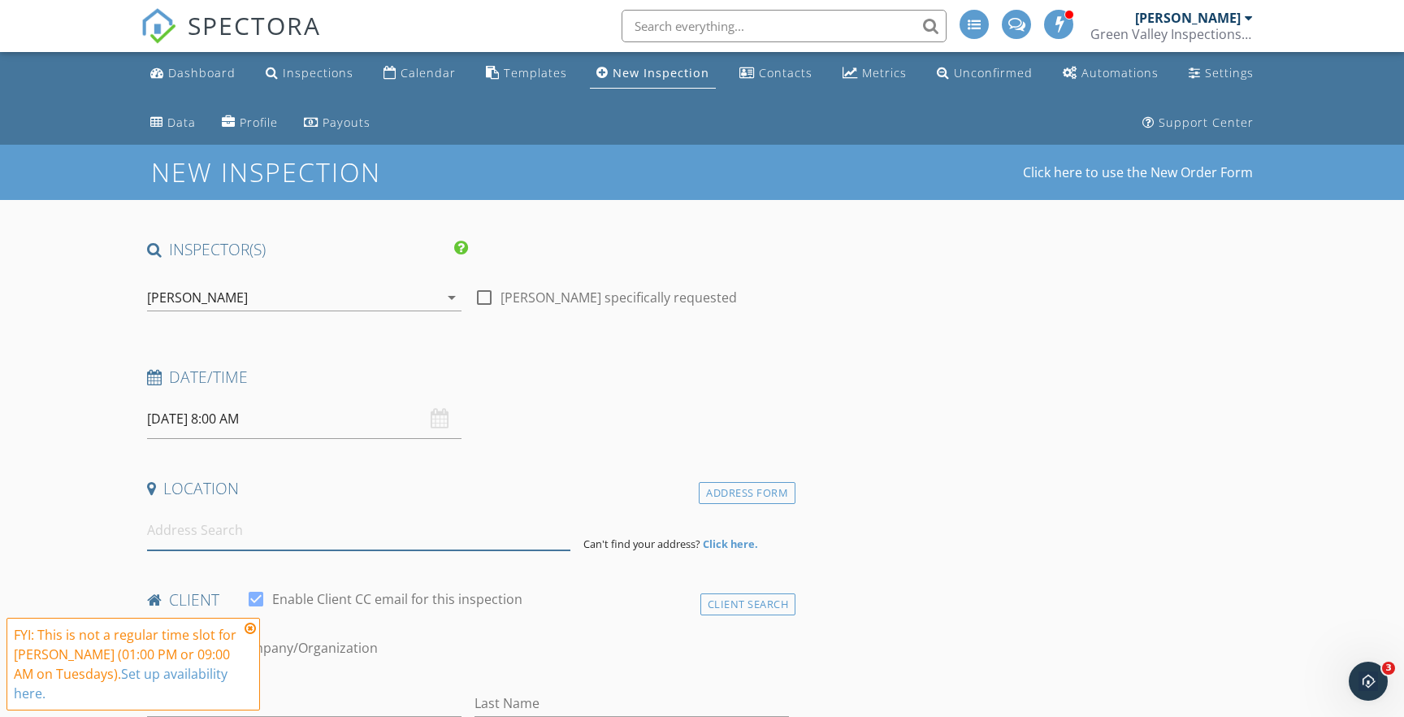
click at [334, 526] on input at bounding box center [359, 530] width 424 height 40
paste input "[STREET_ADDRESS]"
type input "[STREET_ADDRESS]"
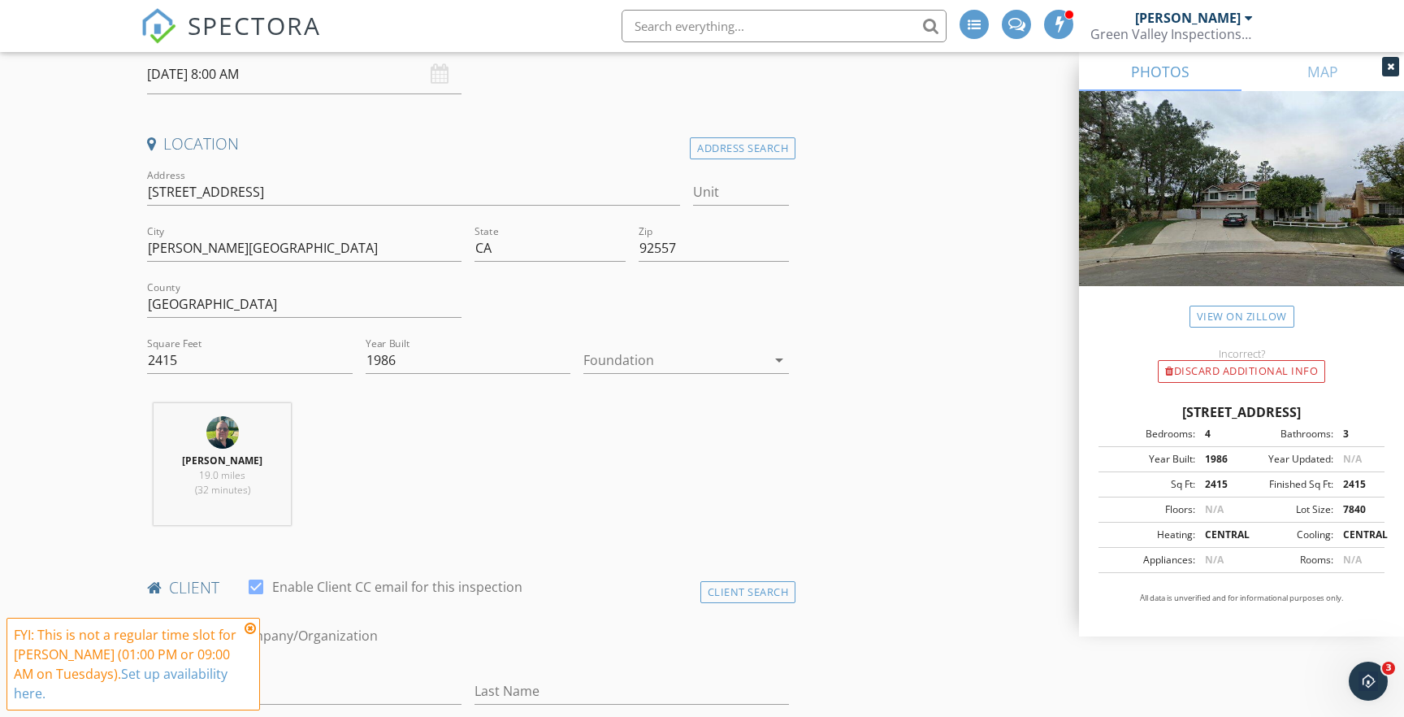
scroll to position [349, 0]
drag, startPoint x: 640, startPoint y: 349, endPoint x: 635, endPoint y: 358, distance: 10.9
click at [640, 349] on div at bounding box center [674, 356] width 183 height 26
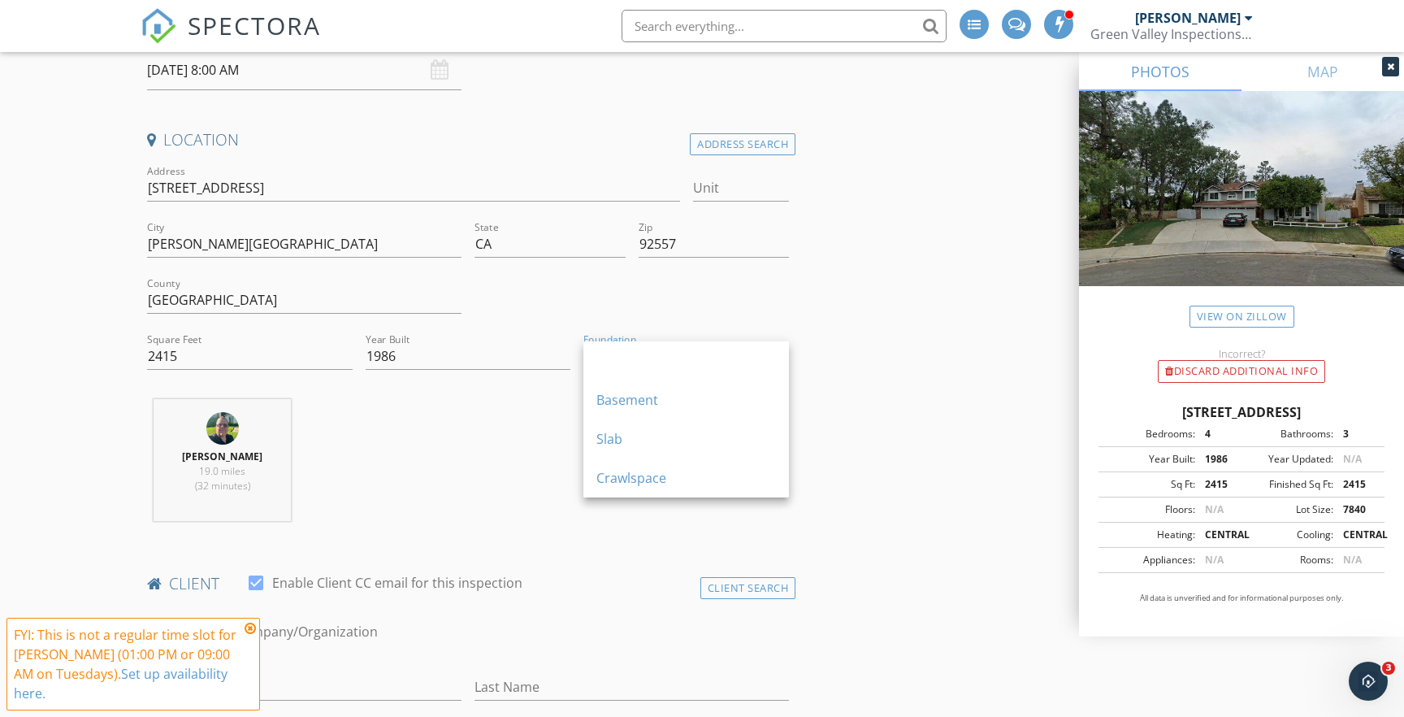
click at [617, 417] on div "Basement" at bounding box center [686, 399] width 180 height 39
drag, startPoint x: 619, startPoint y: 369, endPoint x: 624, endPoint y: 360, distance: 10.2
click at [620, 367] on div "Foundation Basement arrow_drop_down" at bounding box center [686, 364] width 206 height 43
click at [623, 359] on div "Basement" at bounding box center [614, 356] width 62 height 15
drag, startPoint x: 622, startPoint y: 435, endPoint x: 613, endPoint y: 427, distance: 11.5
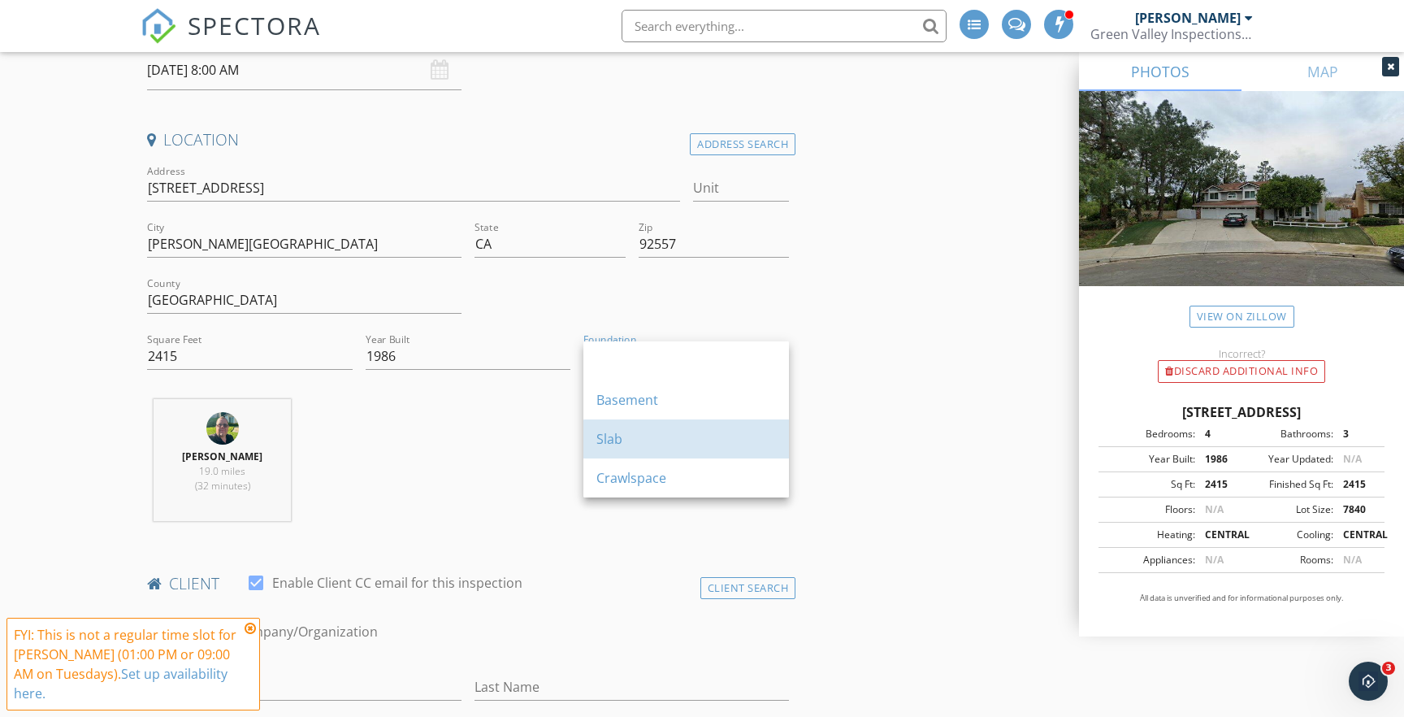
click at [622, 434] on div "Slab" at bounding box center [686, 439] width 180 height 20
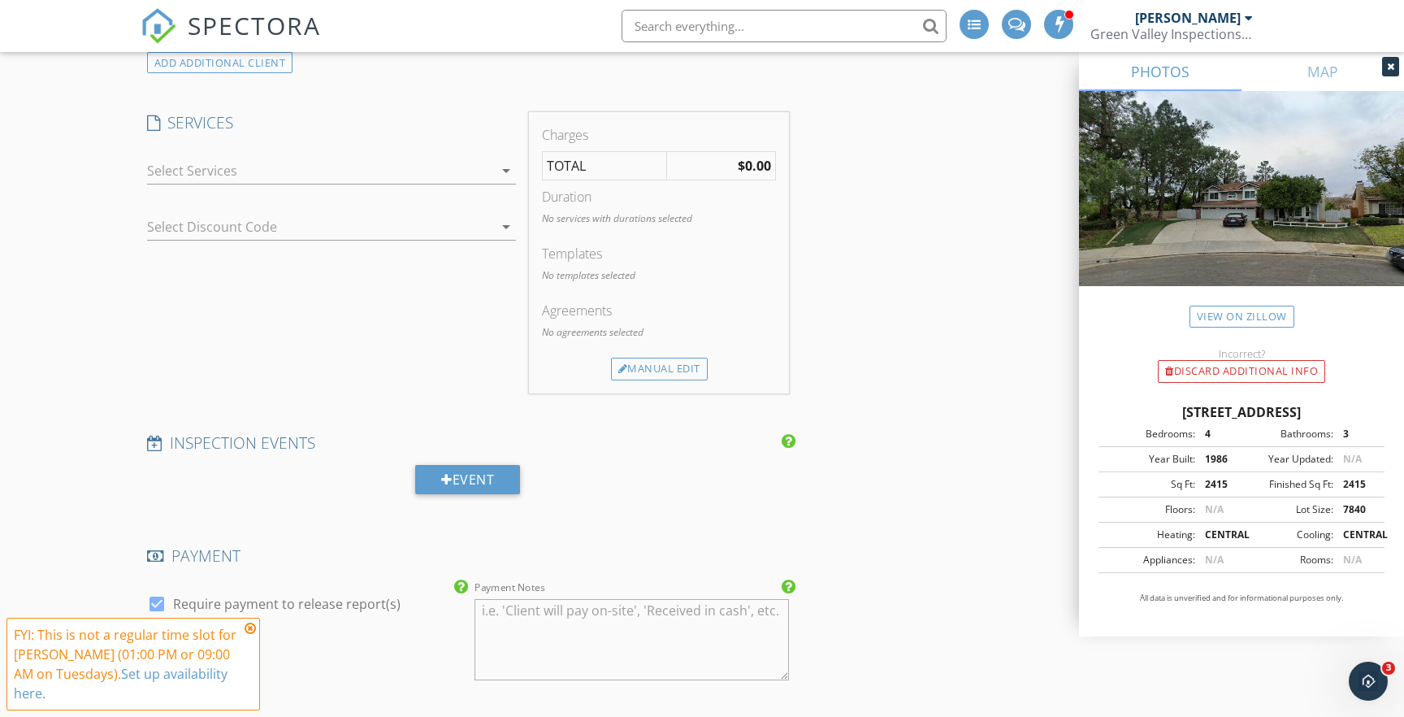
scroll to position [1332, 0]
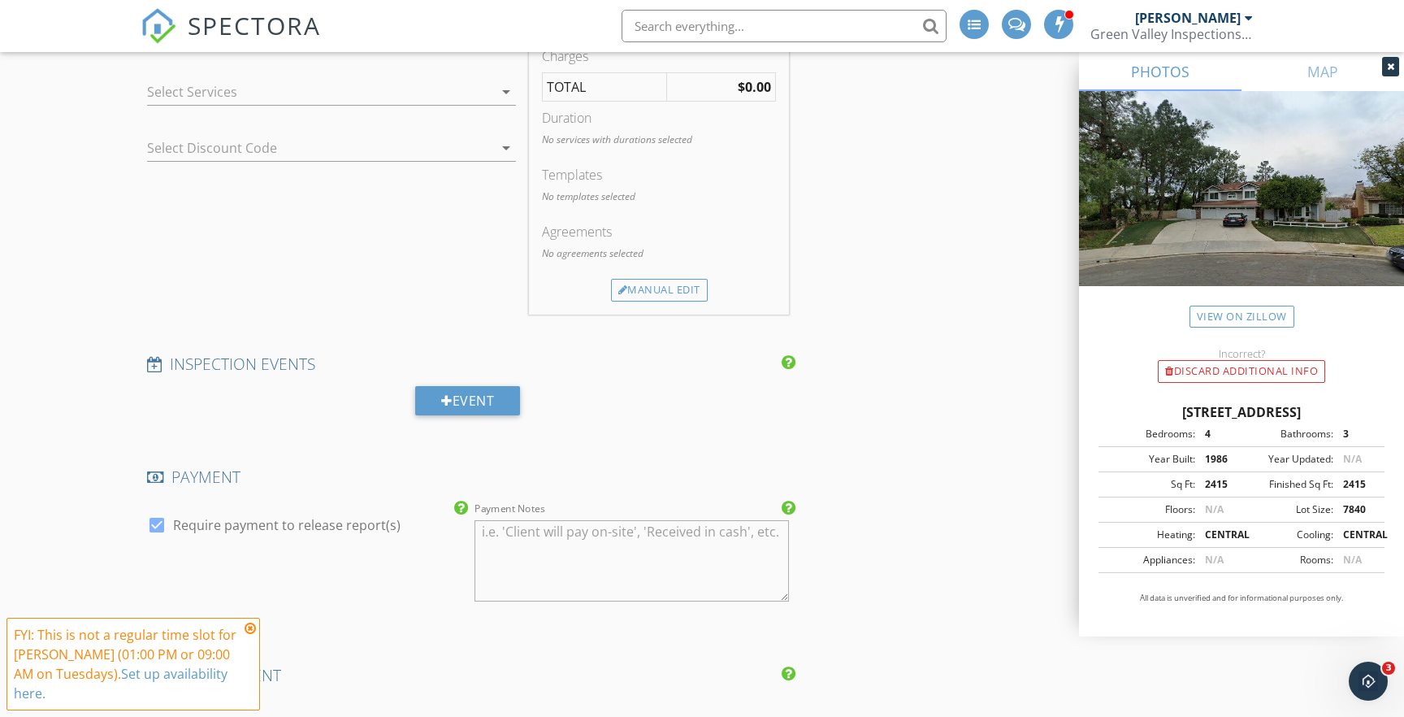
click at [262, 90] on div at bounding box center [320, 92] width 346 height 26
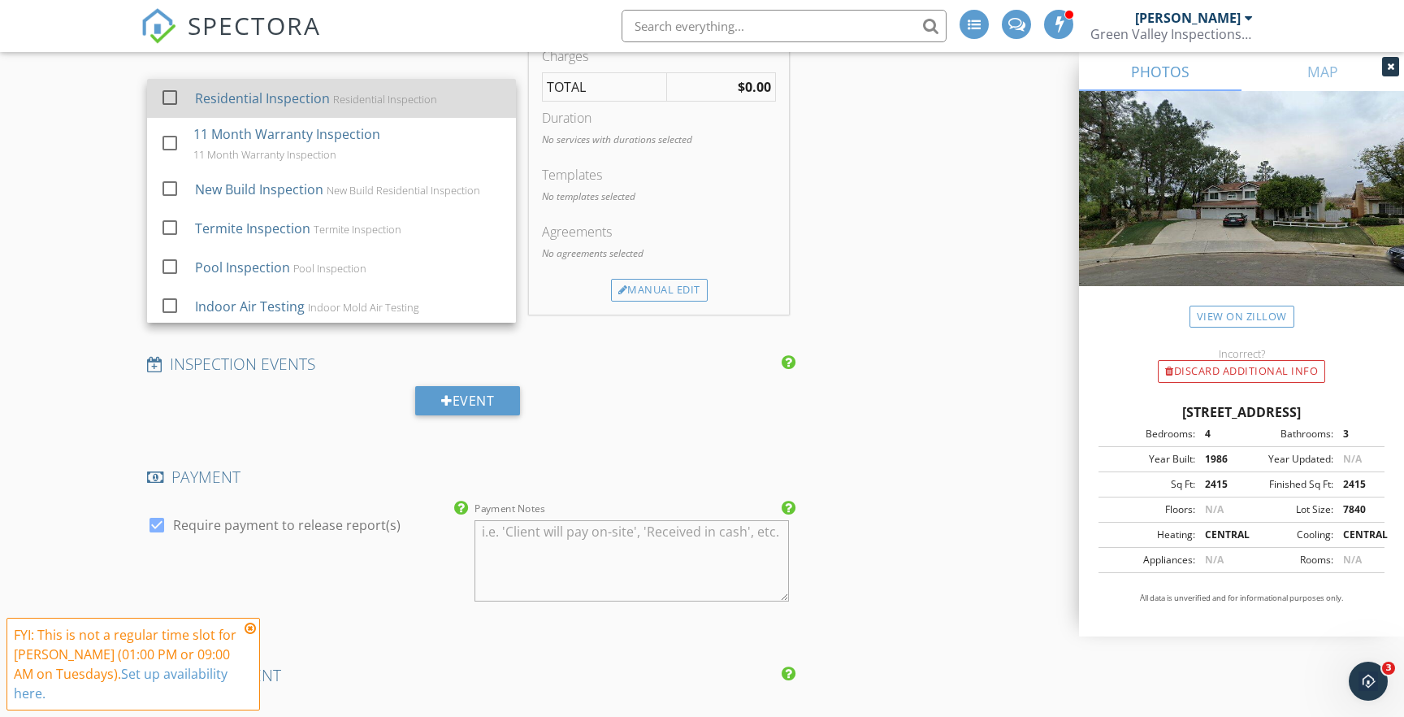
click at [262, 95] on div "Residential Inspection" at bounding box center [262, 99] width 135 height 20
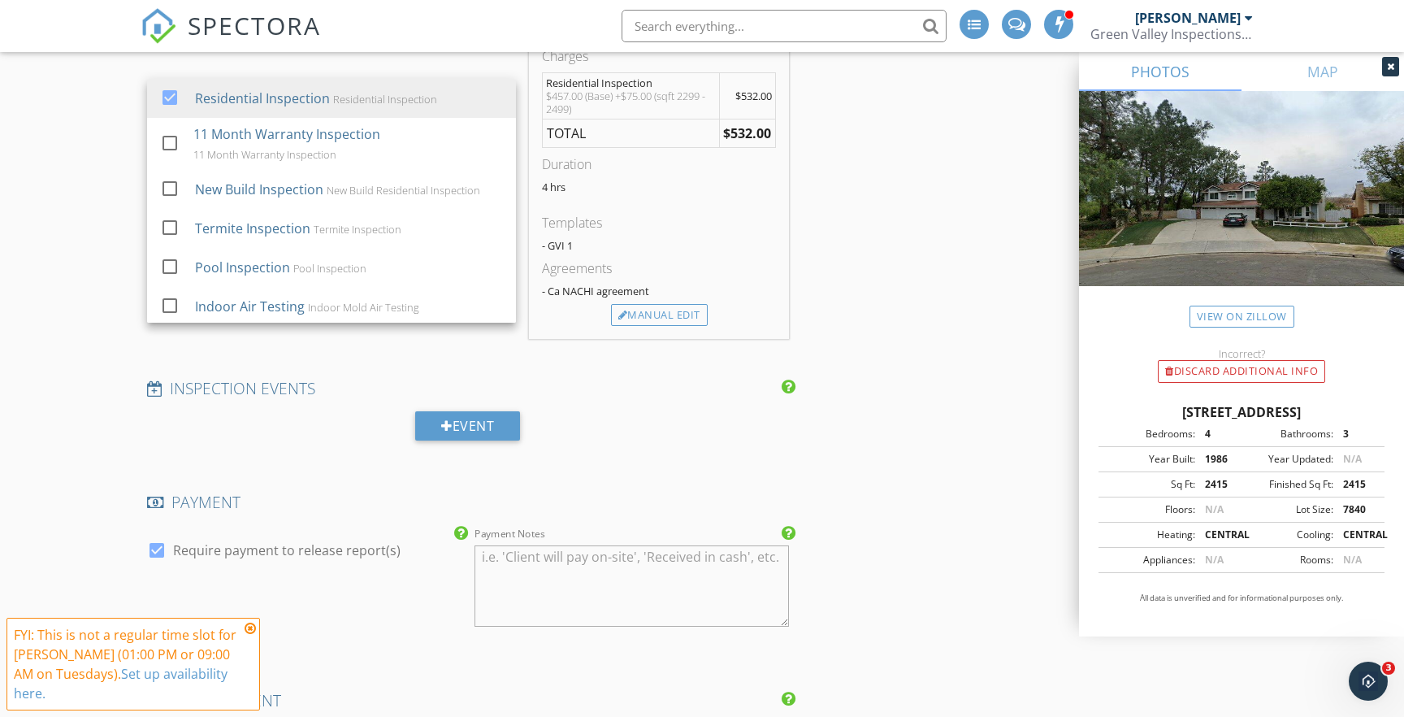
click at [65, 147] on div "New Inspection Click here to use the New Order Form INSPECTOR(S) check_box [PER…" at bounding box center [702, 539] width 1404 height 3453
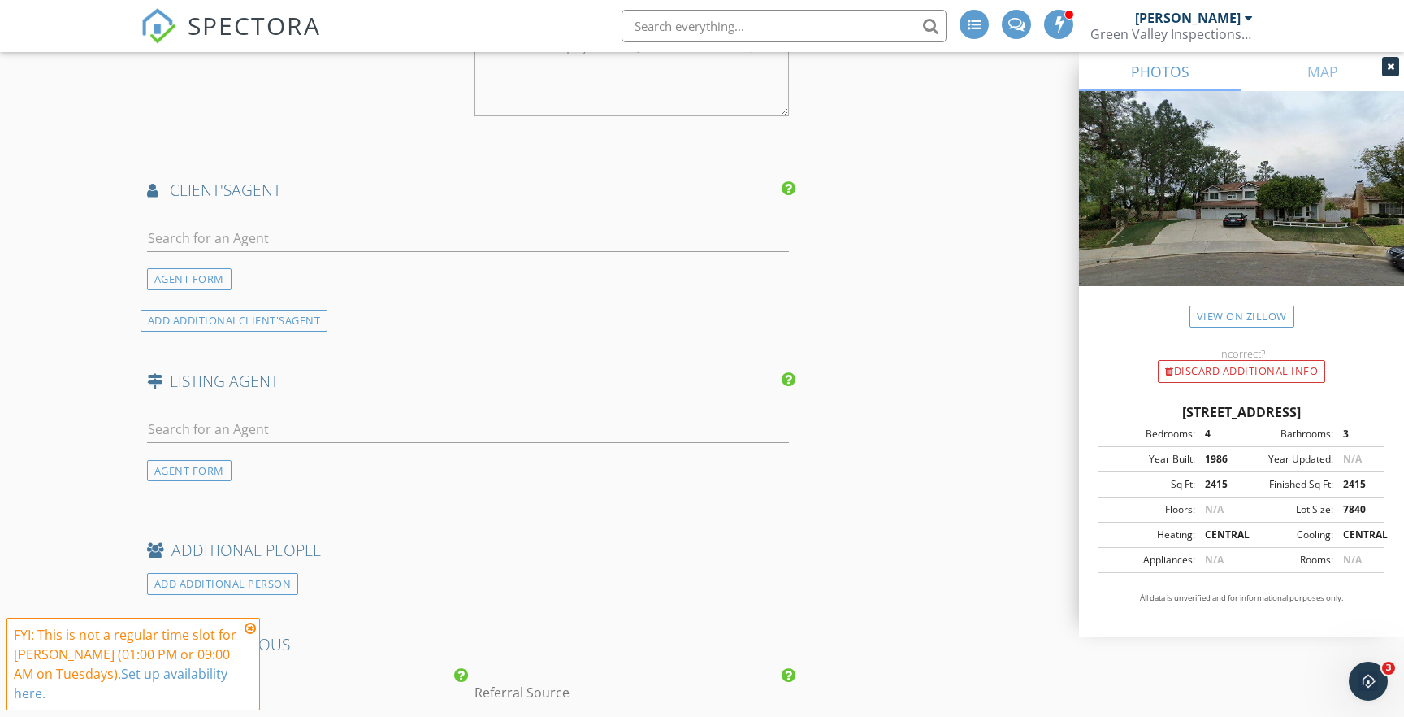
scroll to position [1848, 0]
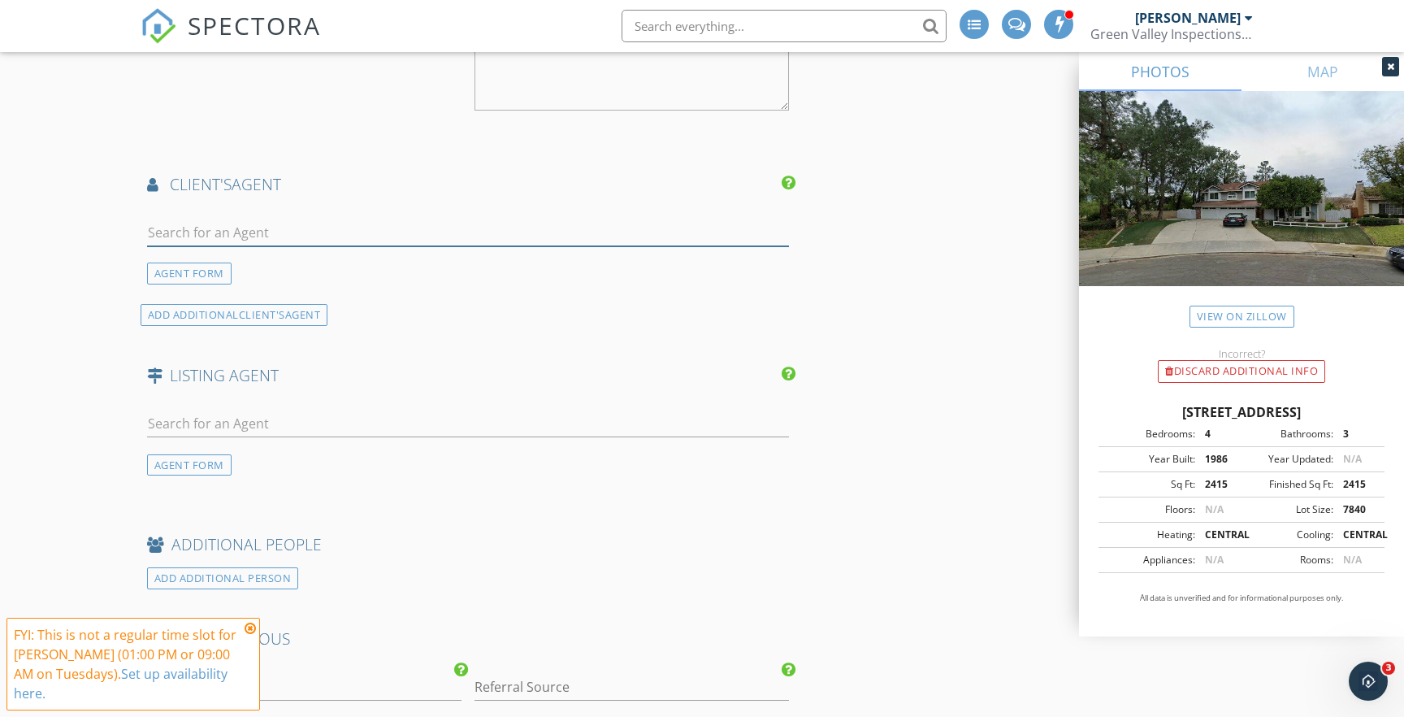
click at [466, 223] on input "text" at bounding box center [468, 232] width 642 height 27
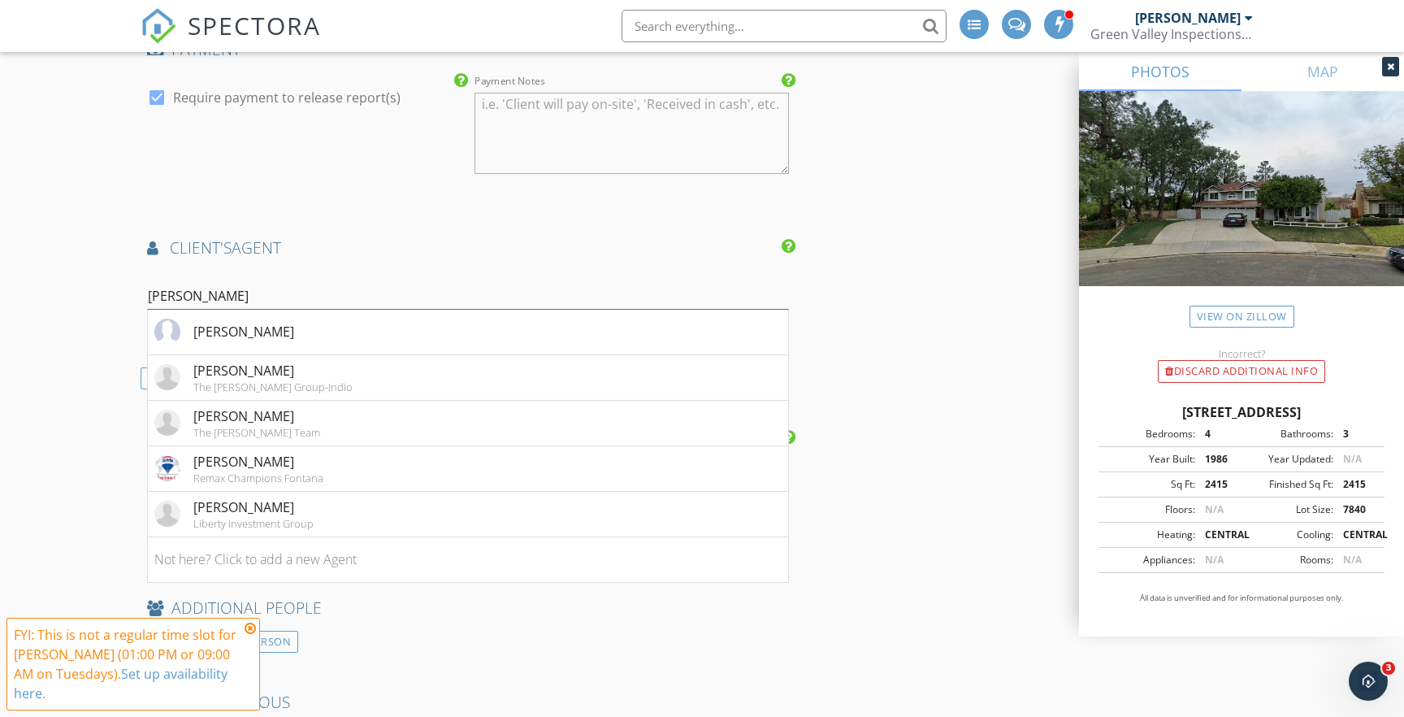
scroll to position [1789, 0]
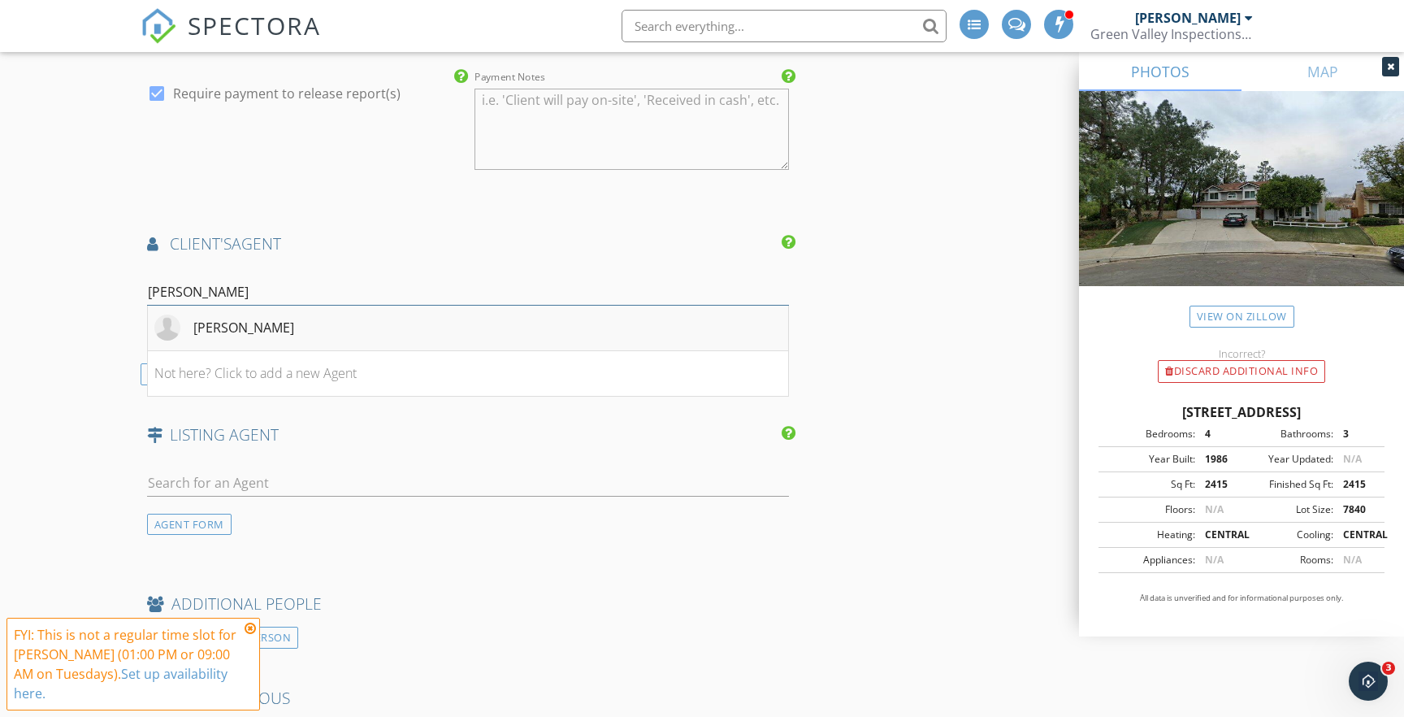
type input "[PERSON_NAME]"
click at [258, 327] on div "[PERSON_NAME]" at bounding box center [243, 328] width 101 height 20
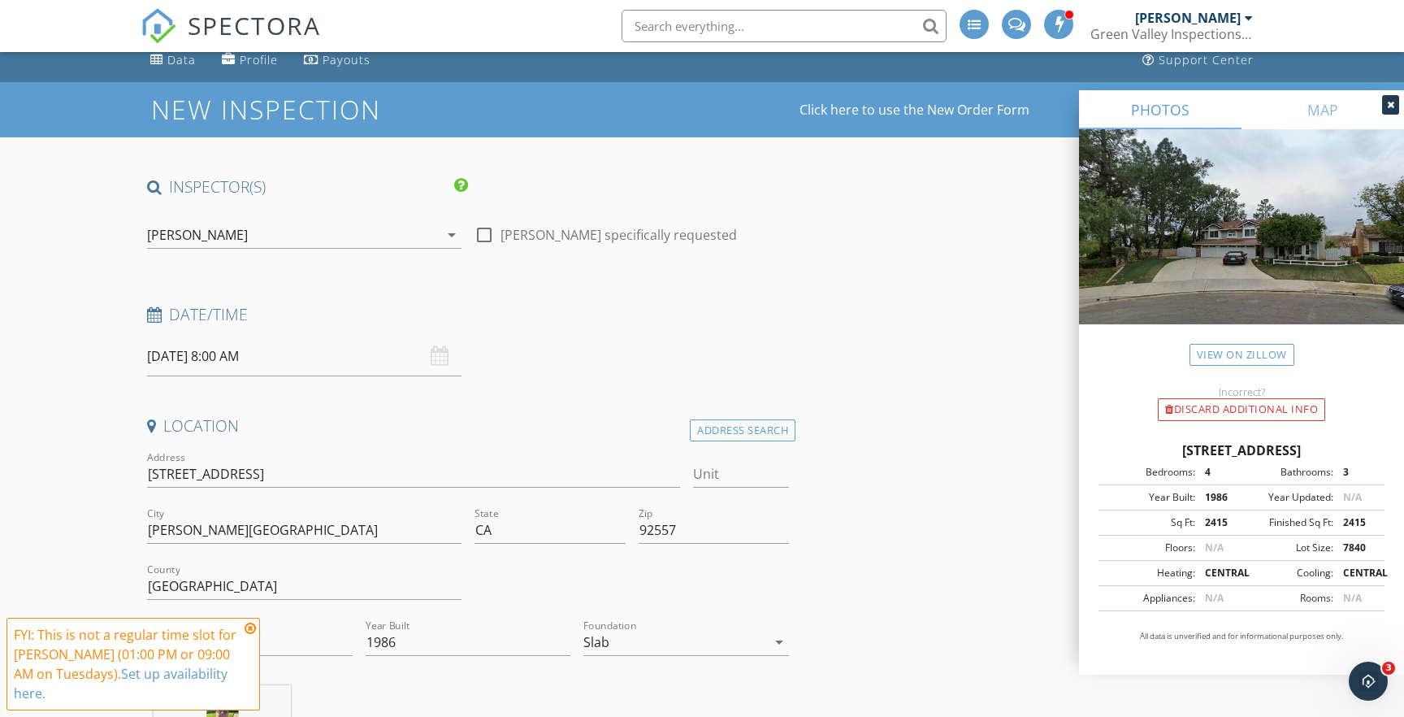
scroll to position [66, 0]
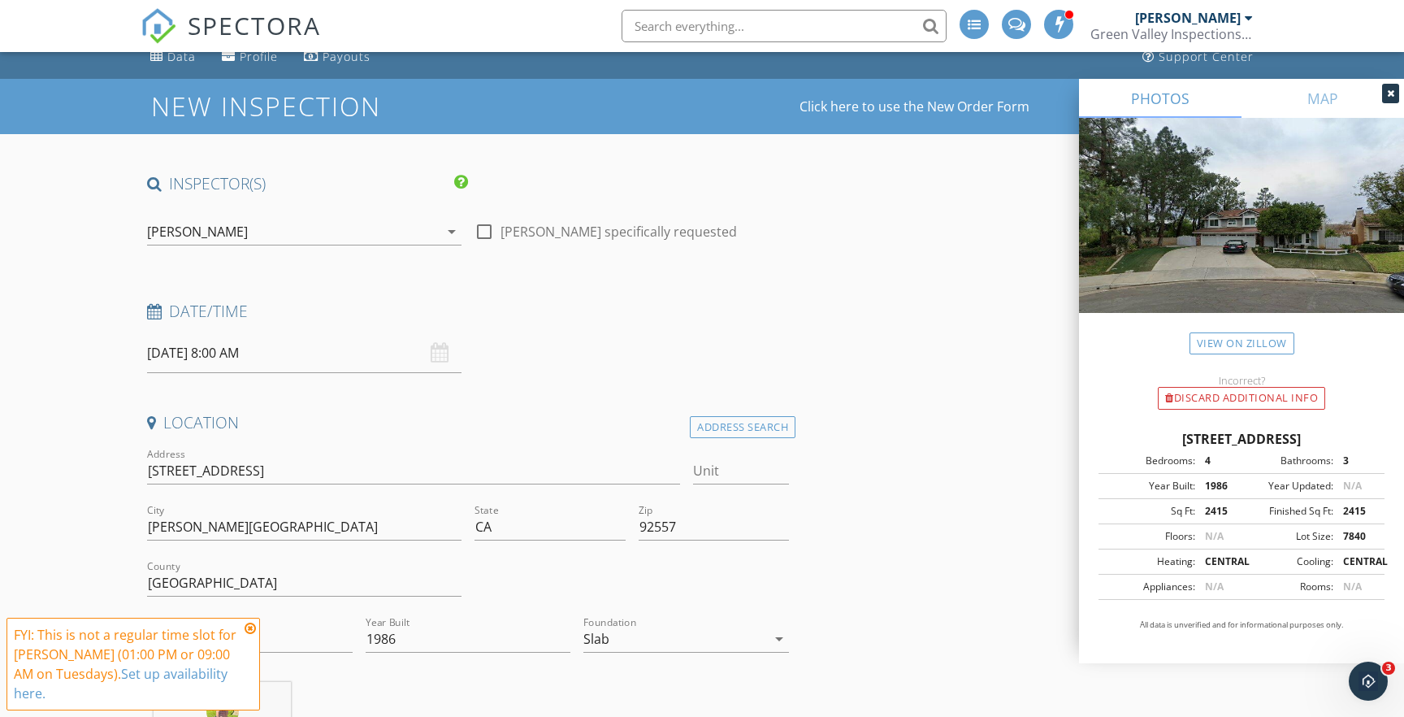
click at [264, 237] on div "[PERSON_NAME]" at bounding box center [293, 232] width 292 height 26
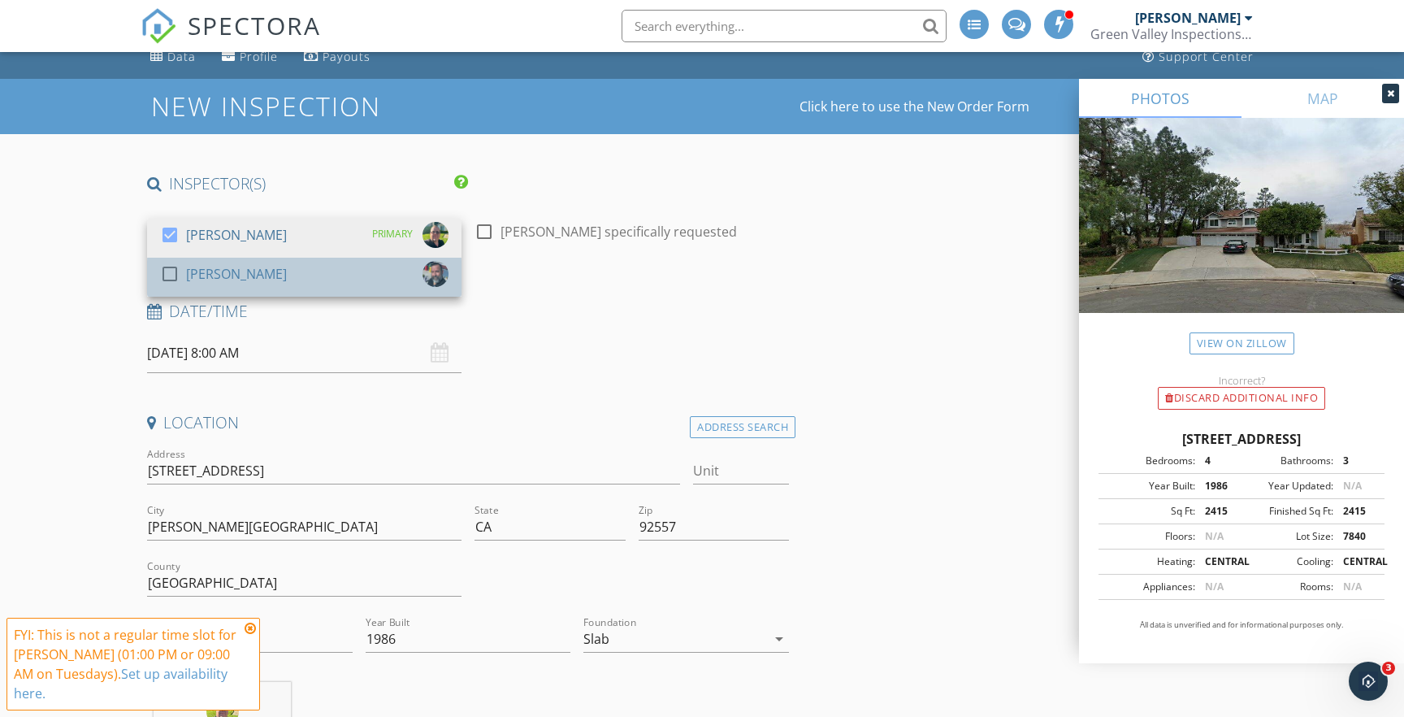
click at [254, 274] on div "[PERSON_NAME]" at bounding box center [236, 274] width 101 height 26
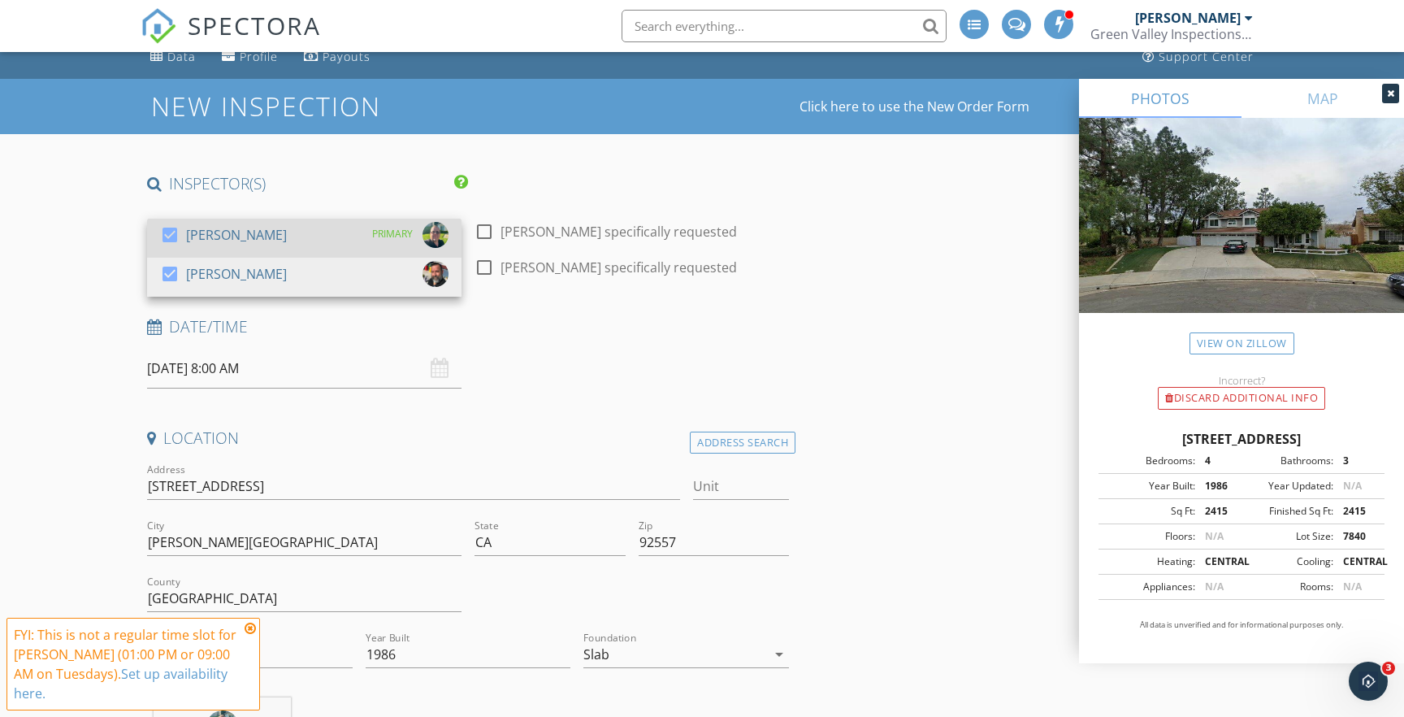
click at [261, 228] on div "[PERSON_NAME]" at bounding box center [236, 235] width 101 height 26
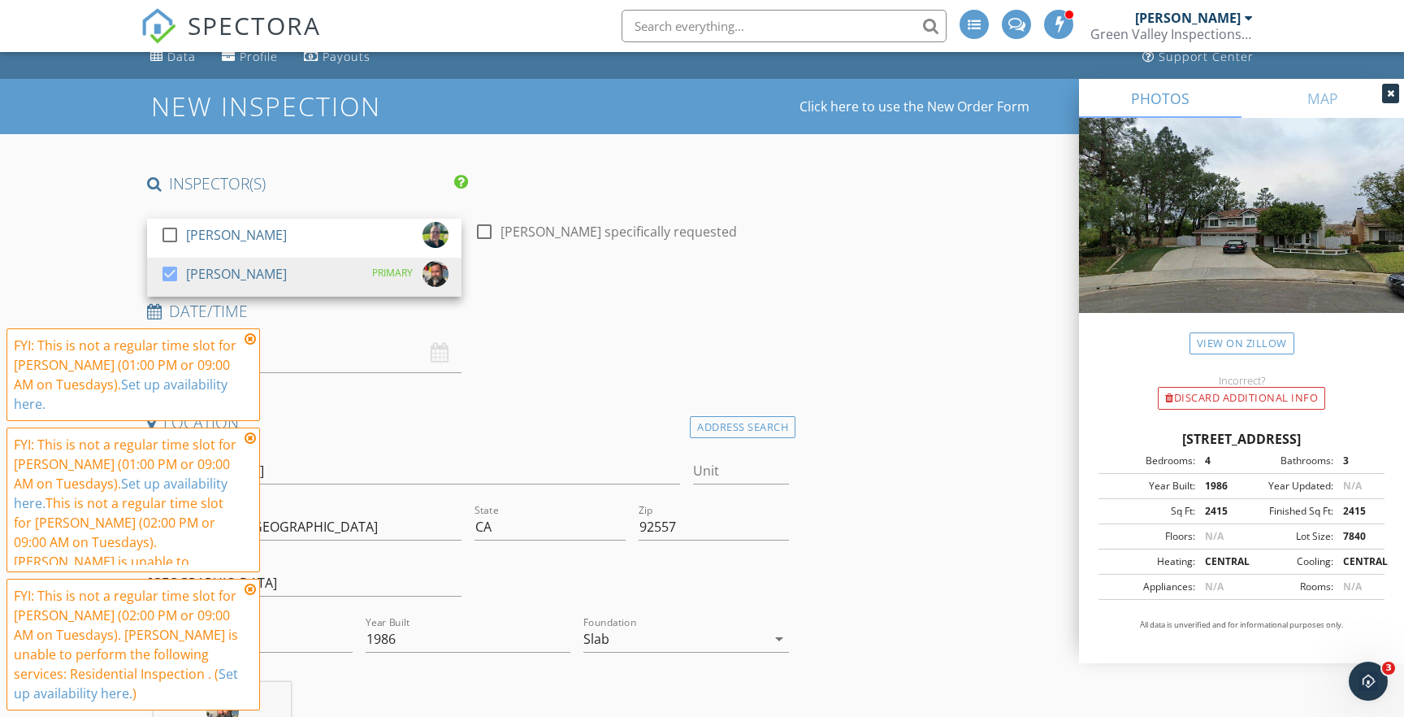
click at [249, 338] on icon at bounding box center [250, 338] width 11 height 13
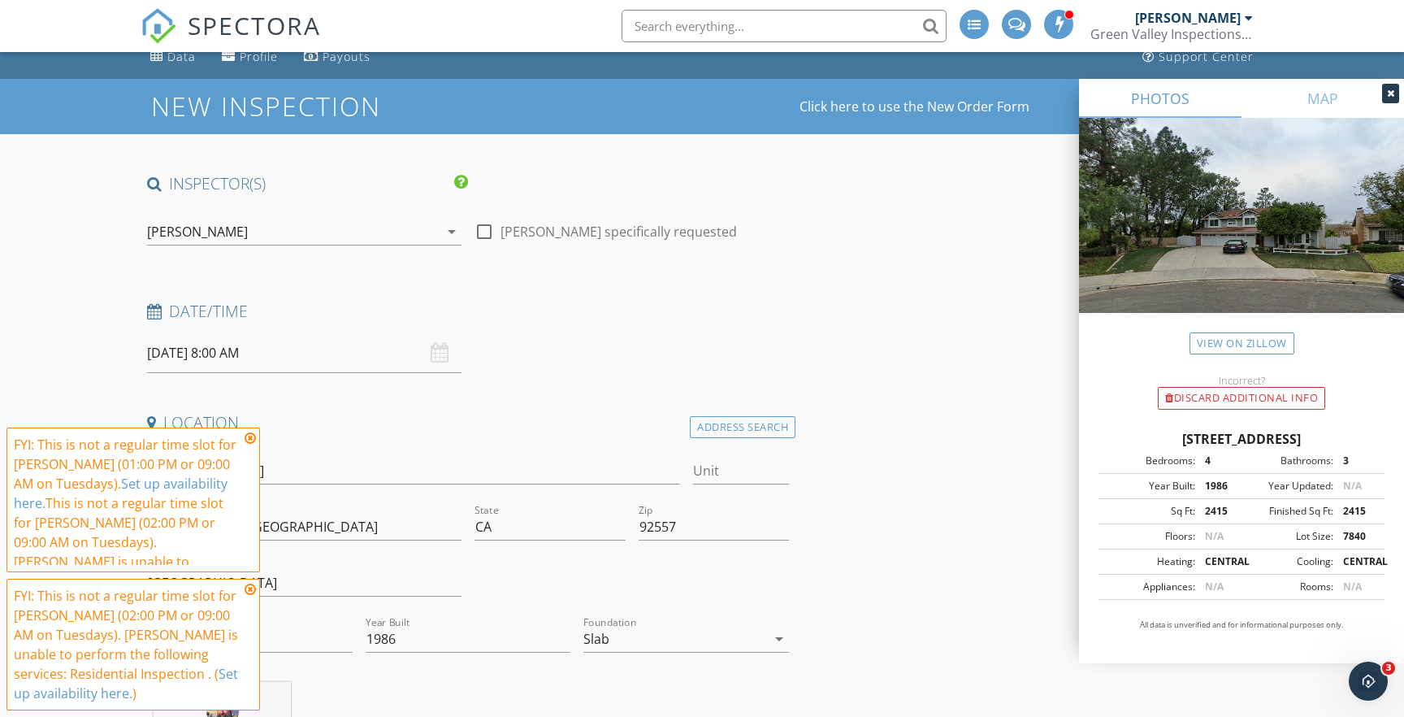
click at [249, 438] on icon at bounding box center [250, 437] width 11 height 13
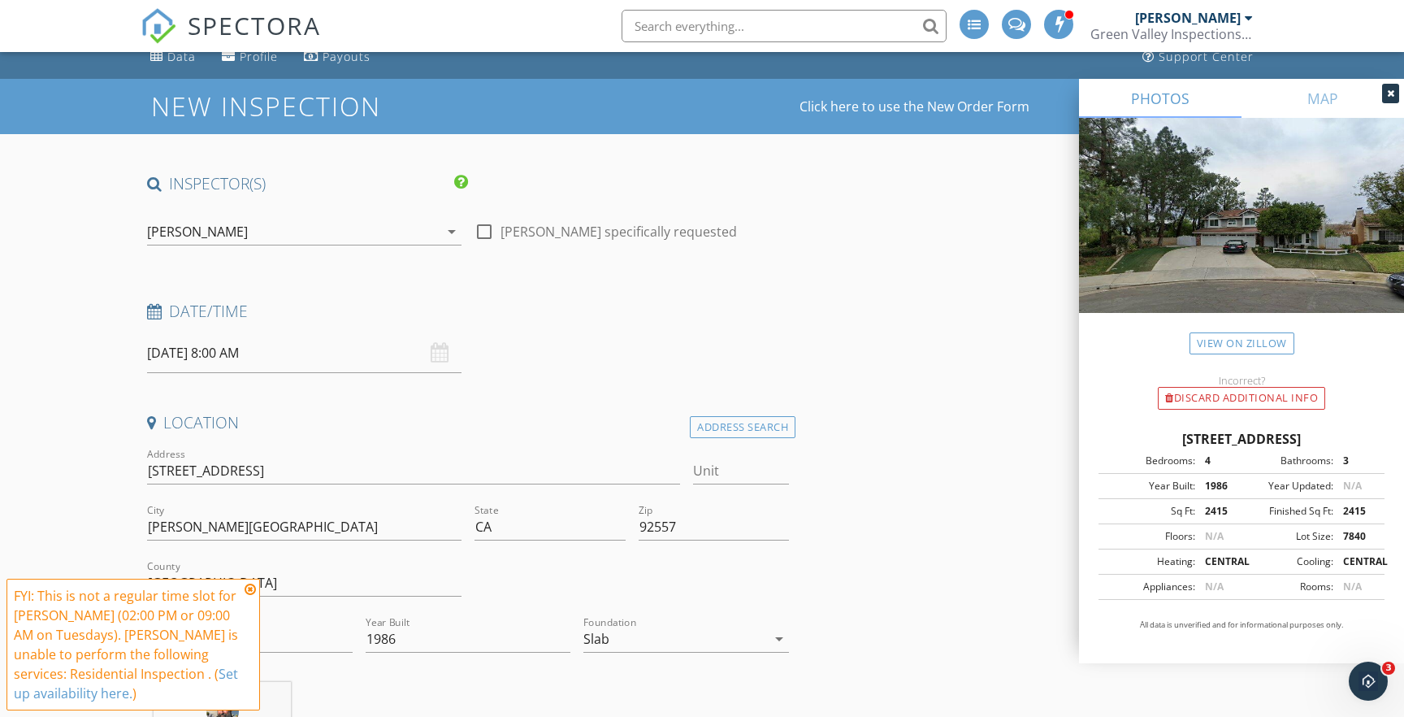
click at [248, 586] on icon at bounding box center [250, 589] width 11 height 13
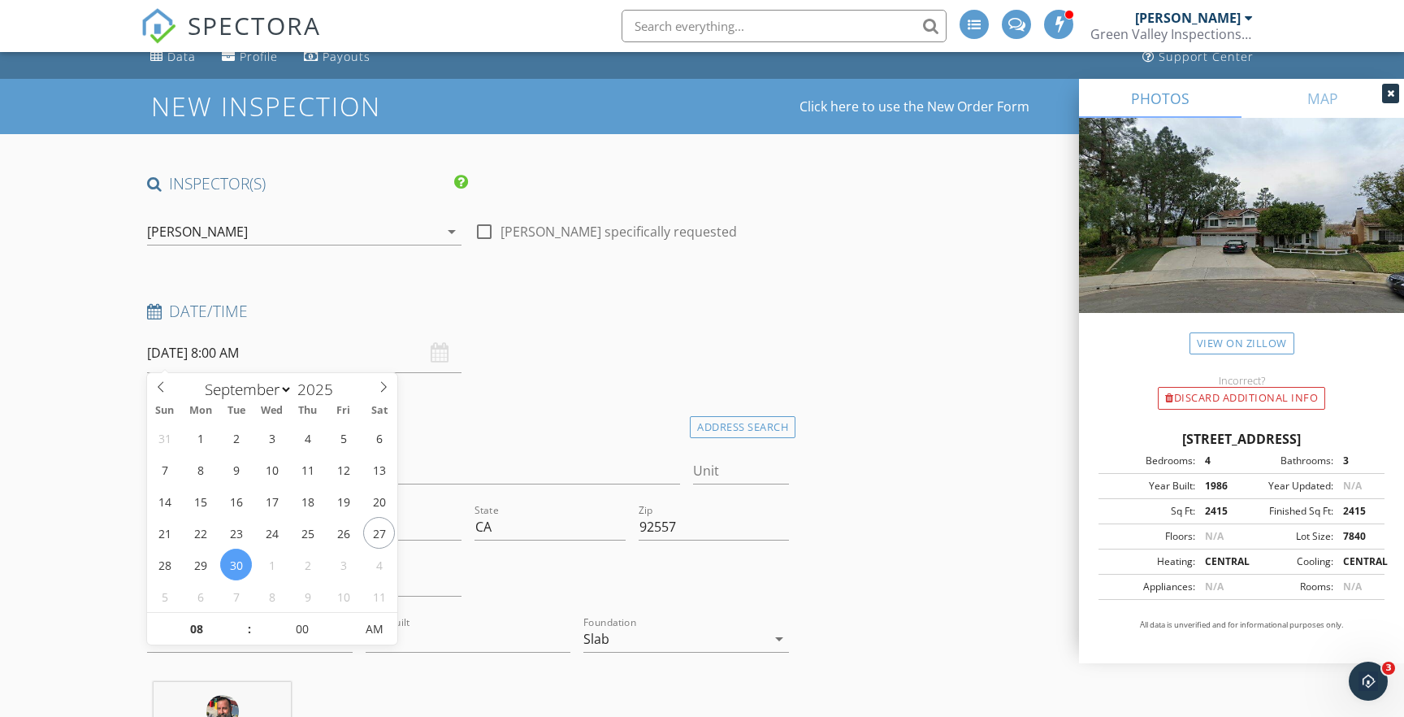
click at [206, 352] on input "[DATE] 8:00 AM" at bounding box center [304, 353] width 314 height 40
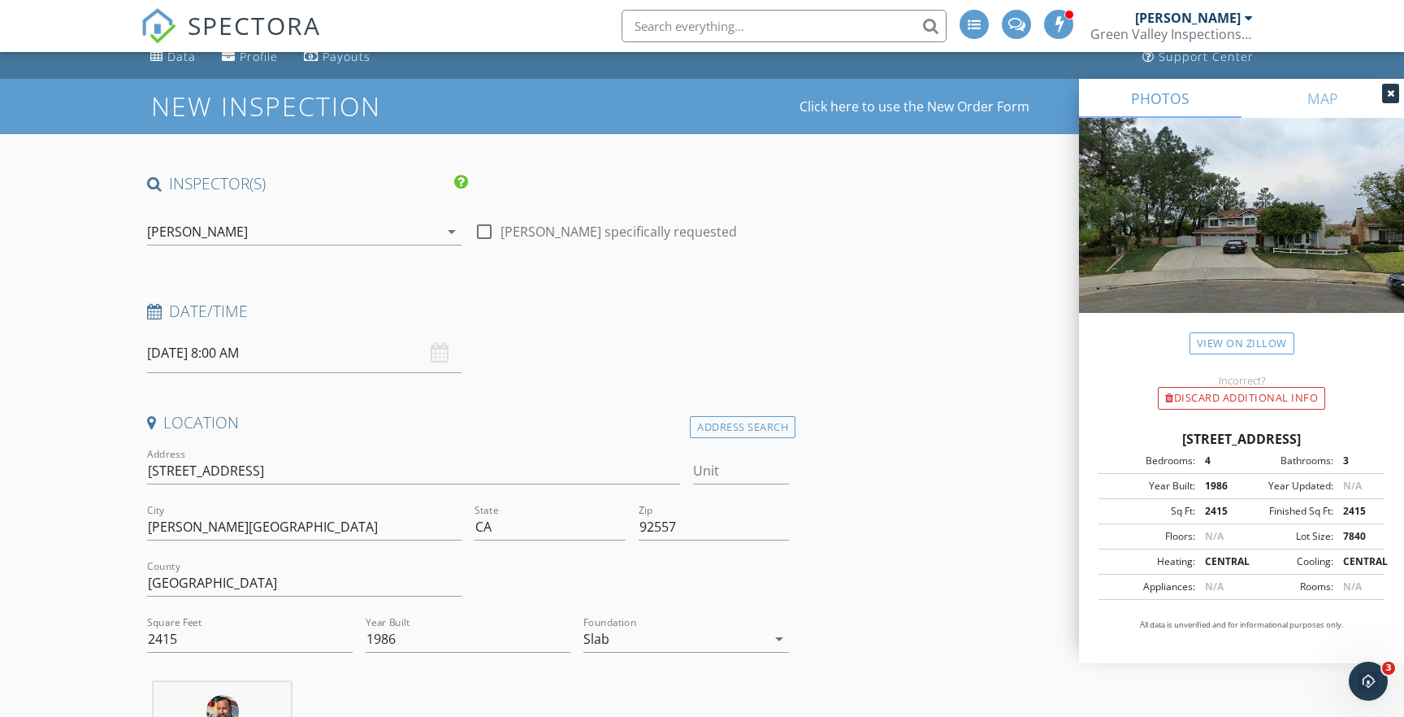
click at [273, 359] on input "[DATE] 8:00 AM" at bounding box center [304, 353] width 314 height 40
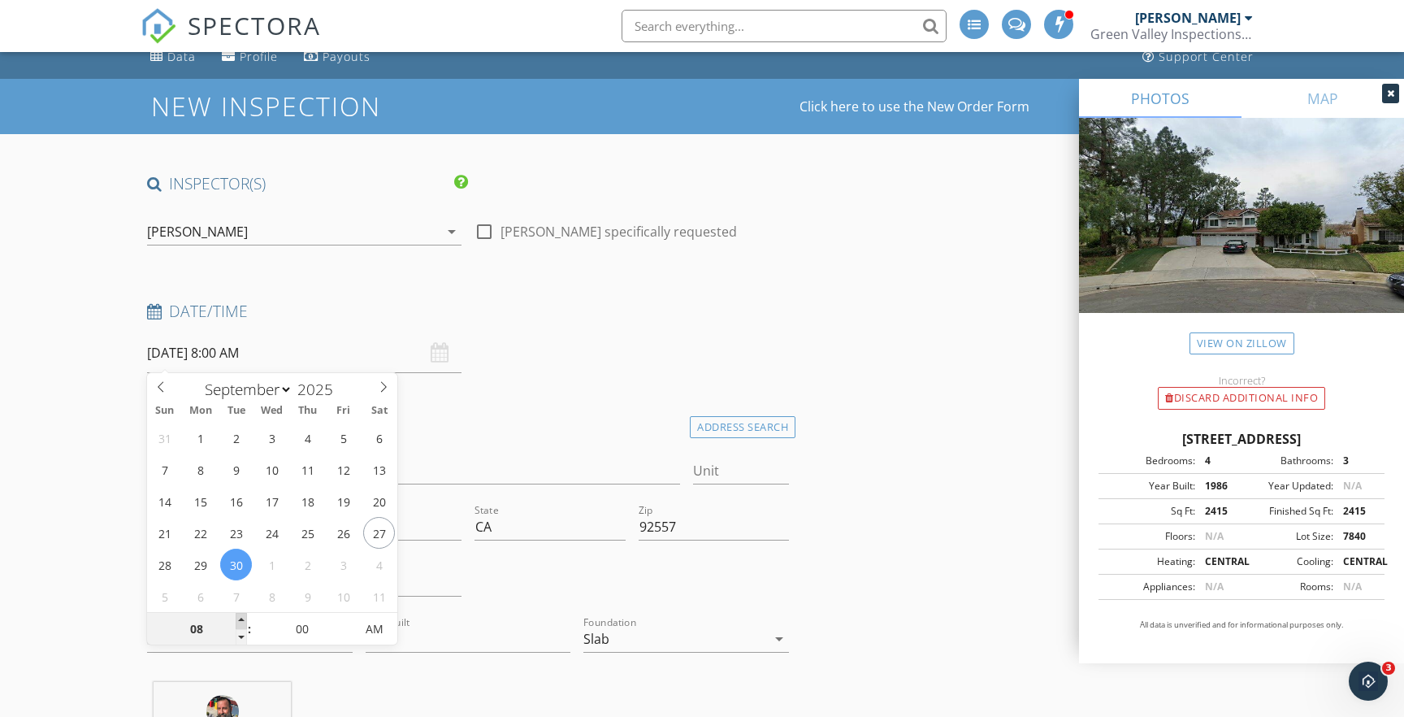
type input "[DATE] 9:00 AM"
type input "09"
click at [241, 615] on span at bounding box center [241, 621] width 11 height 16
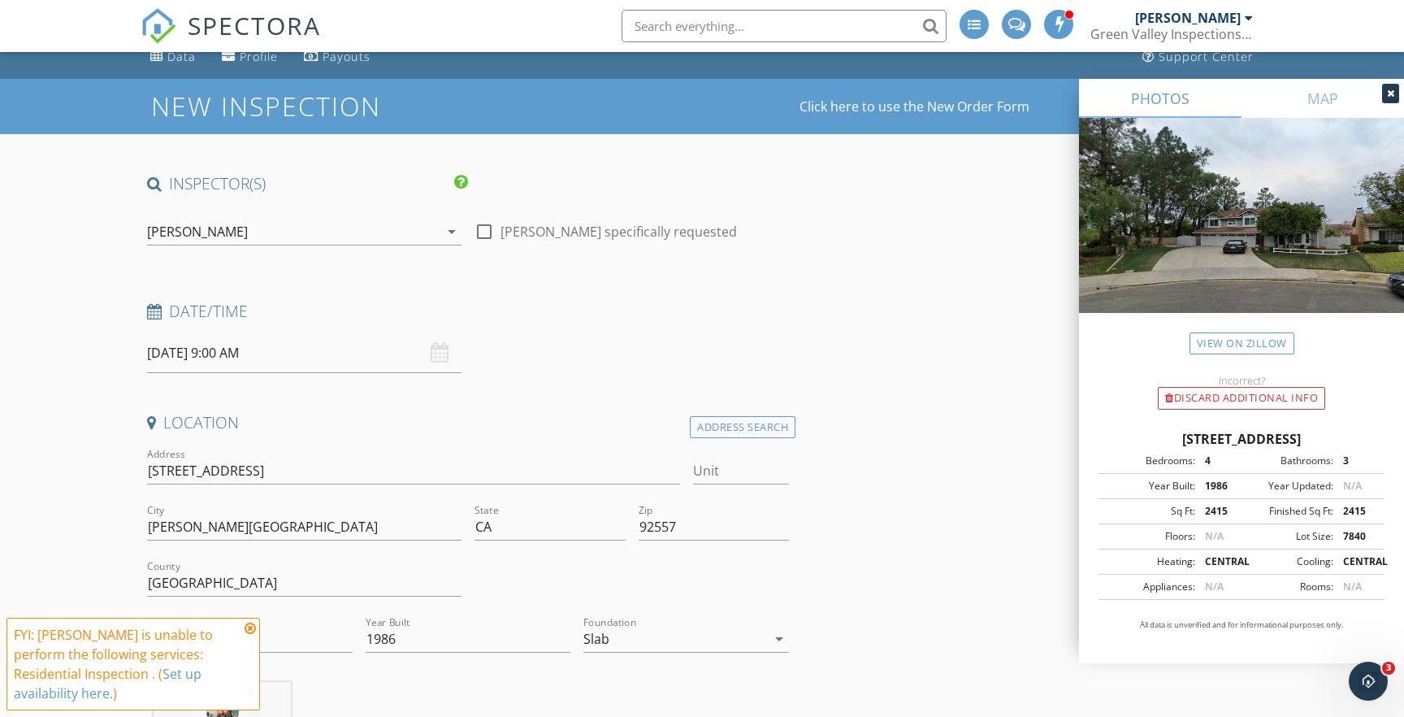
drag, startPoint x: 251, startPoint y: 645, endPoint x: 272, endPoint y: 644, distance: 21.1
click at [250, 635] on icon at bounding box center [250, 628] width 11 height 13
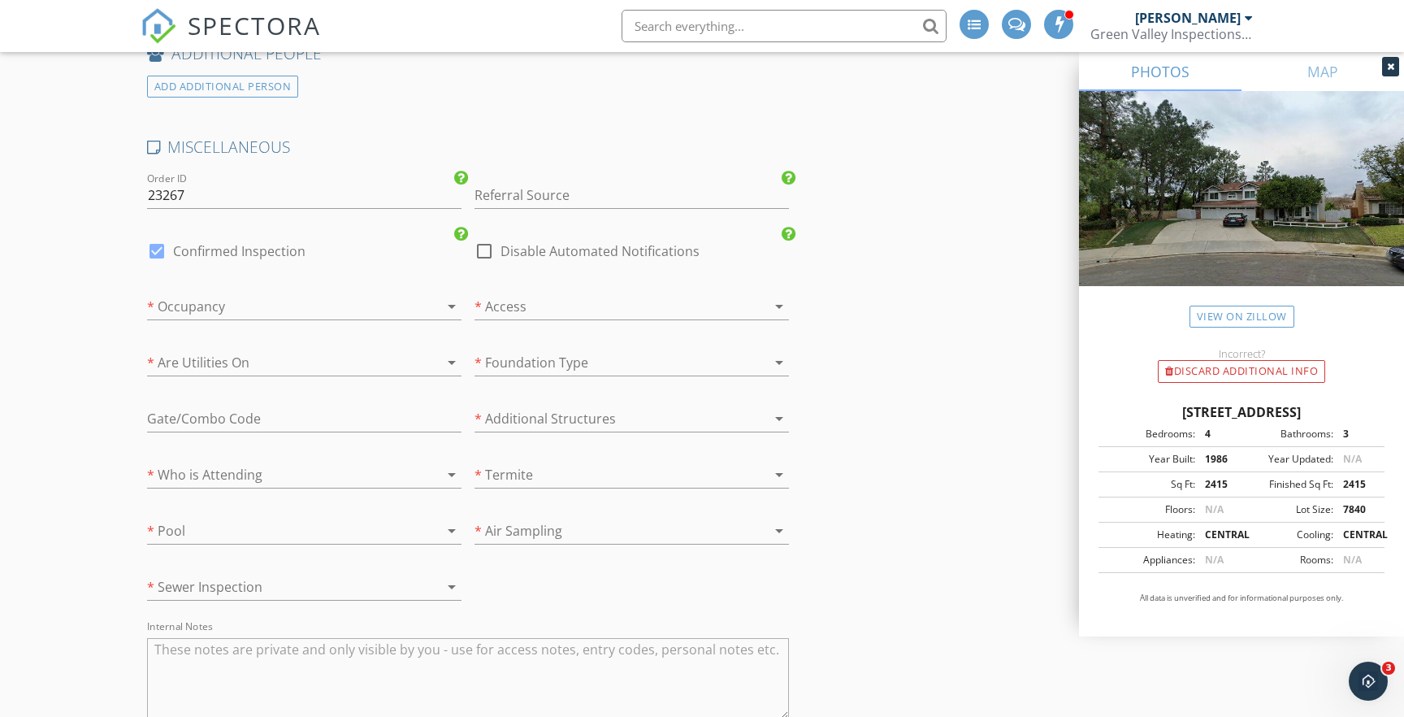
scroll to position [2652, 0]
click at [160, 240] on div at bounding box center [157, 247] width 28 height 28
checkbox input "false"
checkbox input "true"
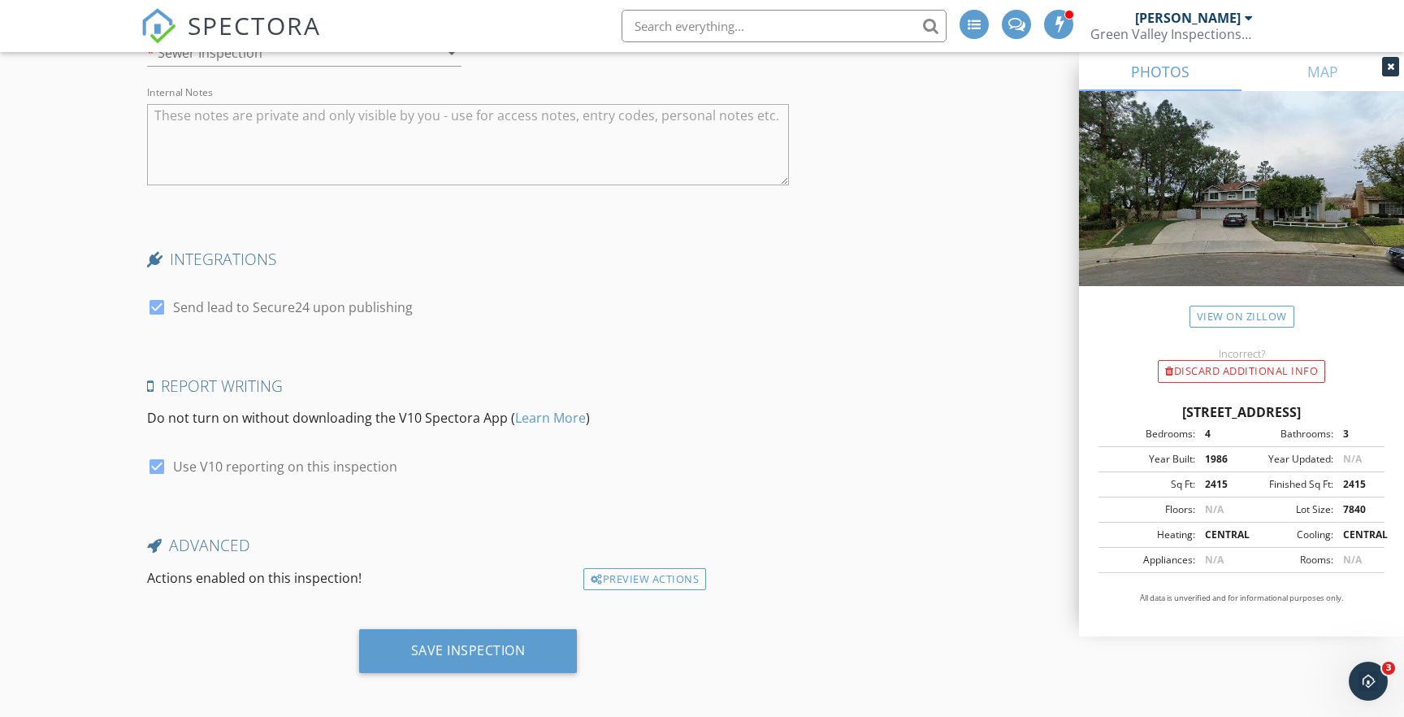
scroll to position [3181, 0]
click at [472, 644] on div "Save Inspection" at bounding box center [468, 652] width 115 height 16
